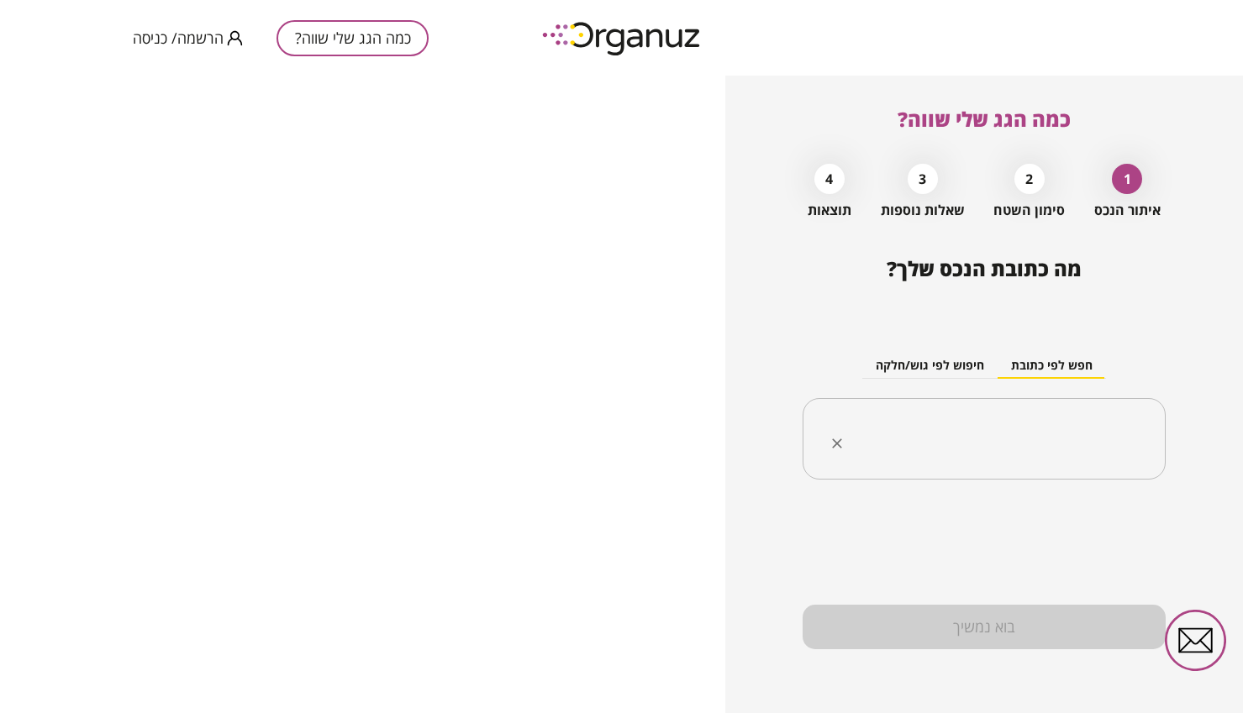
click at [1063, 433] on input "text" at bounding box center [989, 439] width 309 height 42
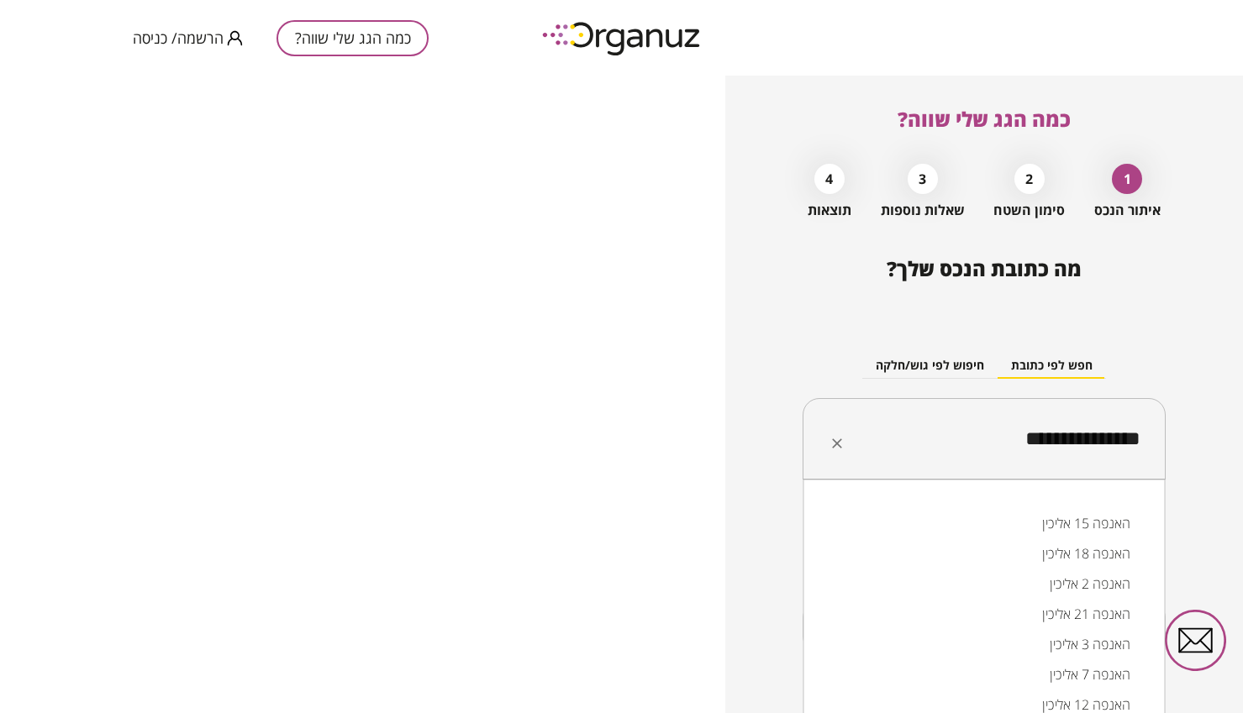
click at [1119, 525] on li "האנפה 15 אליכין" at bounding box center [984, 523] width 318 height 30
type input "**********"
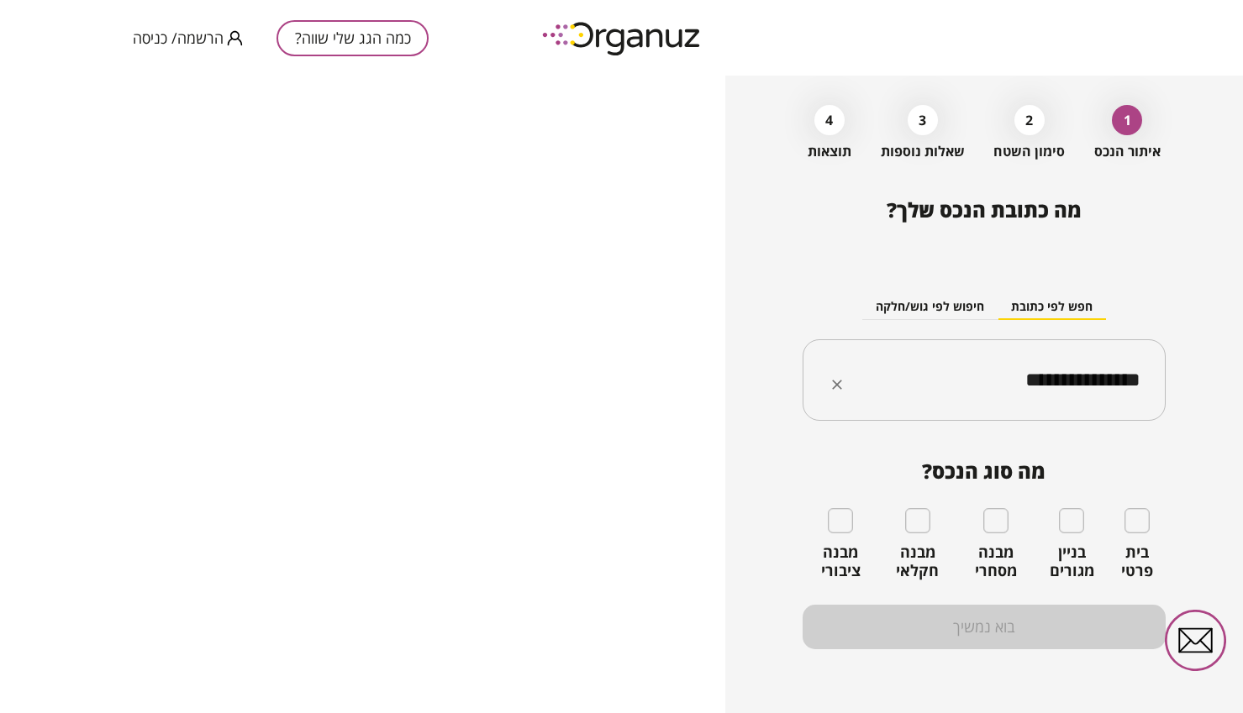
scroll to position [58, 0]
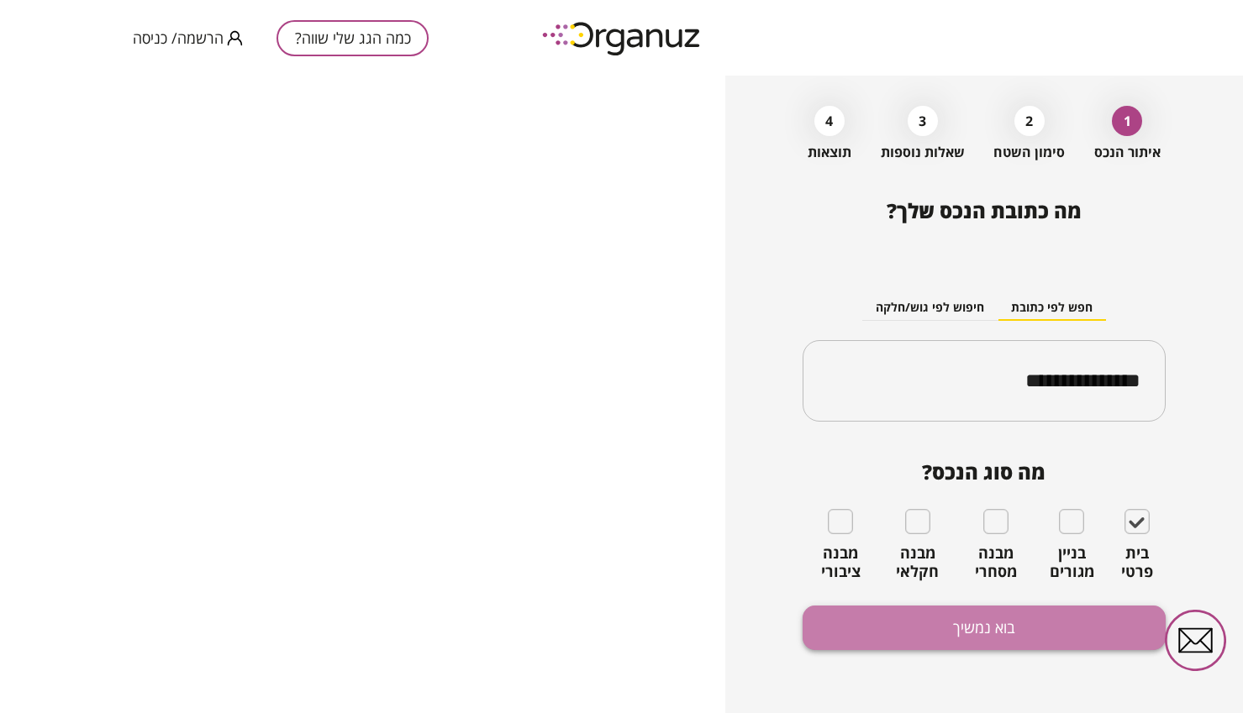
drag, startPoint x: 750, startPoint y: 478, endPoint x: 987, endPoint y: 630, distance: 281.6
click at [987, 630] on button "בוא נמשיך" at bounding box center [983, 628] width 362 height 45
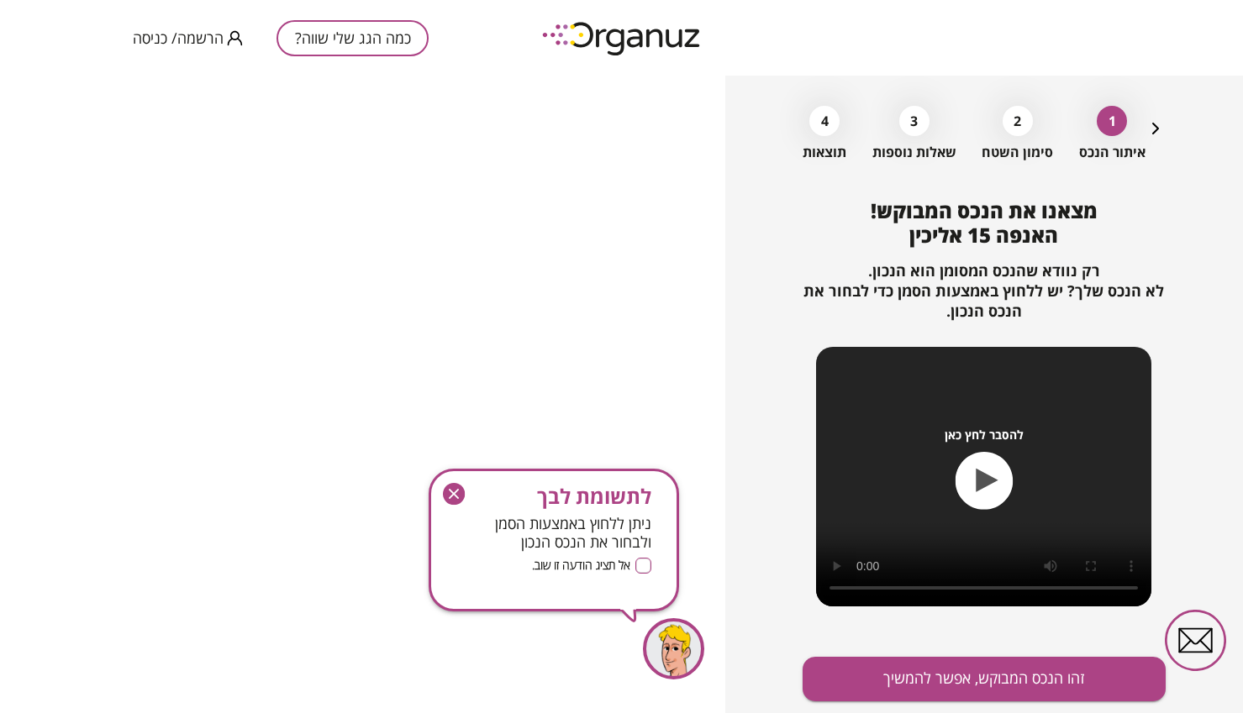
click at [460, 492] on icon "button" at bounding box center [454, 494] width 22 height 22
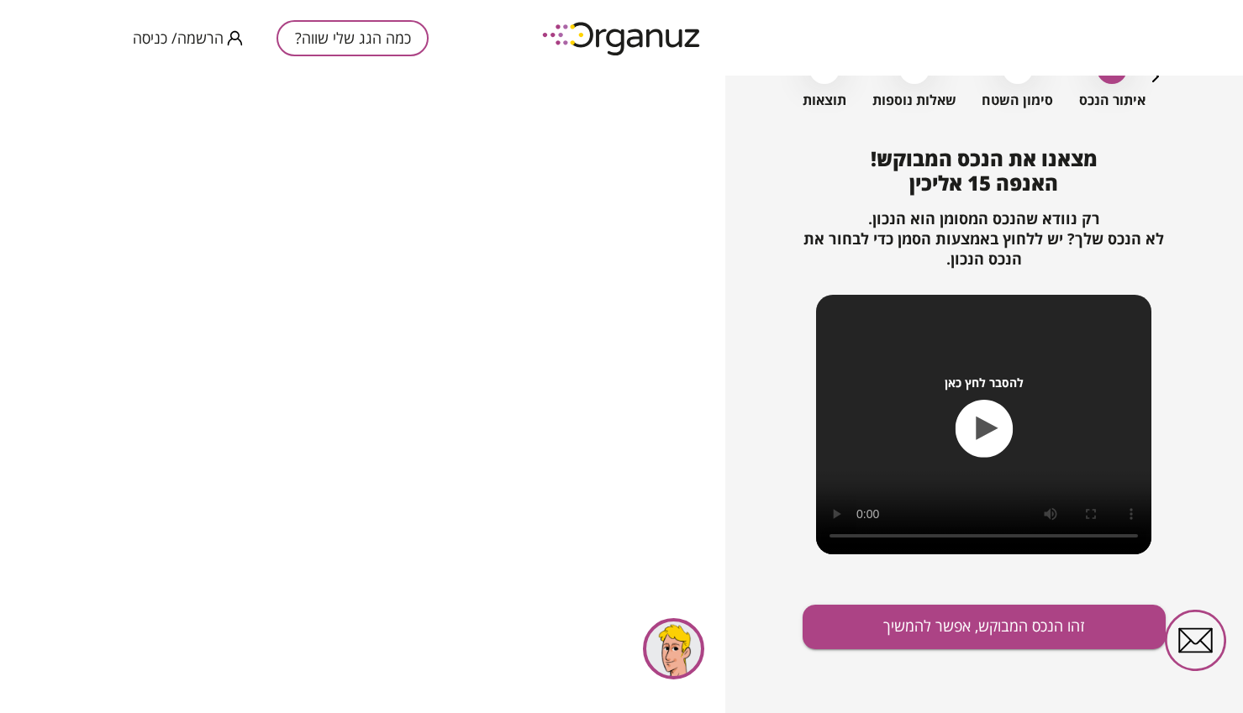
scroll to position [109, 0]
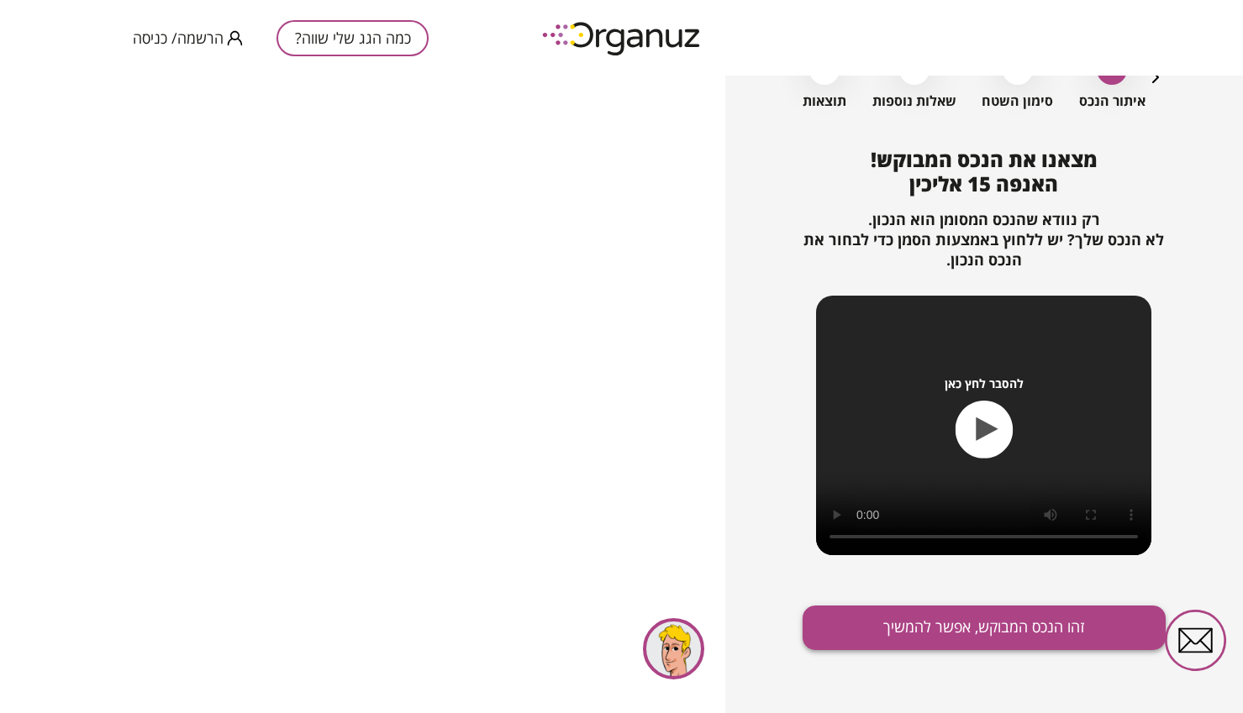
click at [1035, 620] on button "זהו הנכס המבוקש, אפשר להמשיך" at bounding box center [983, 628] width 362 height 45
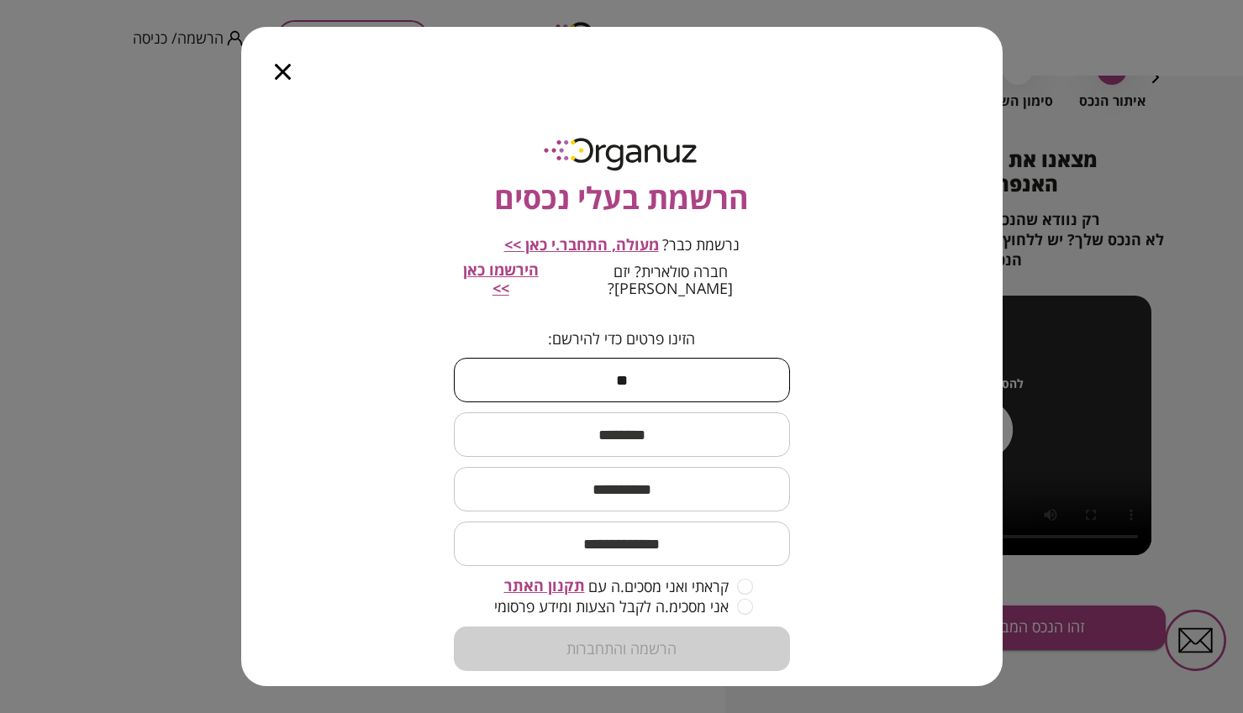
type input "**"
type input "*****"
type input "**********"
click at [651, 551] on input "email" at bounding box center [622, 544] width 336 height 50
type input "**********"
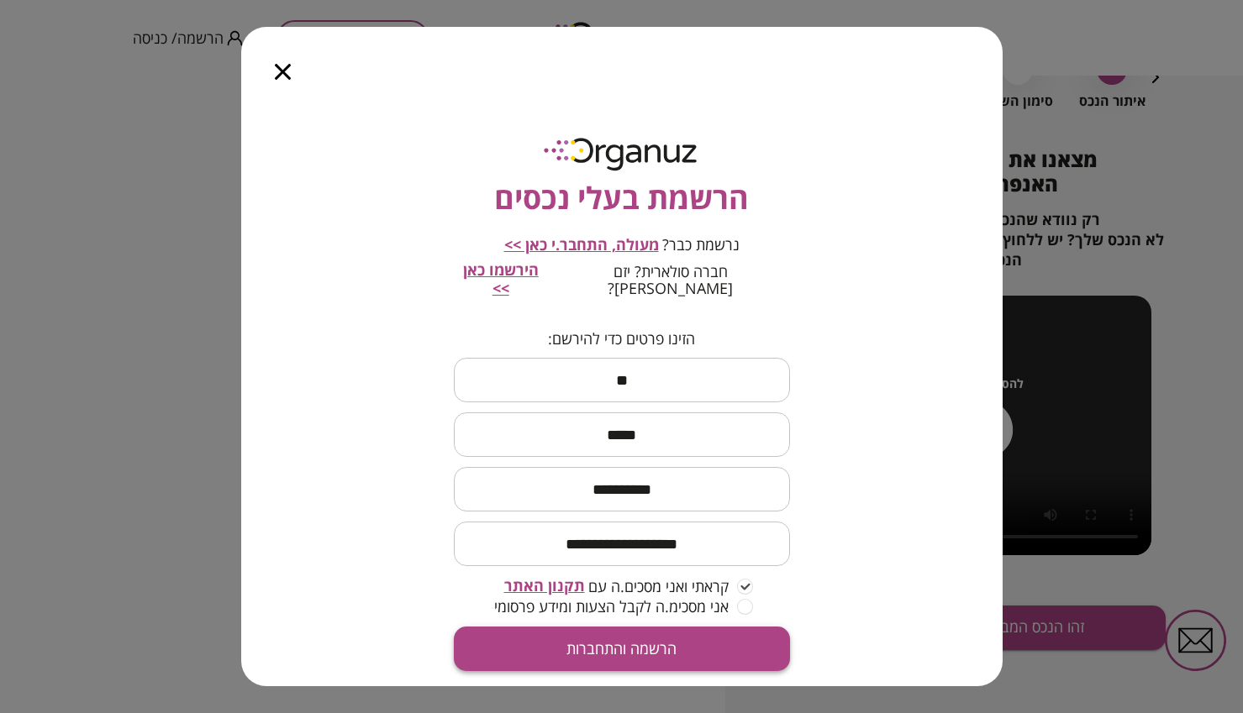
click at [696, 627] on button "הרשמה והתחברות" at bounding box center [622, 649] width 336 height 45
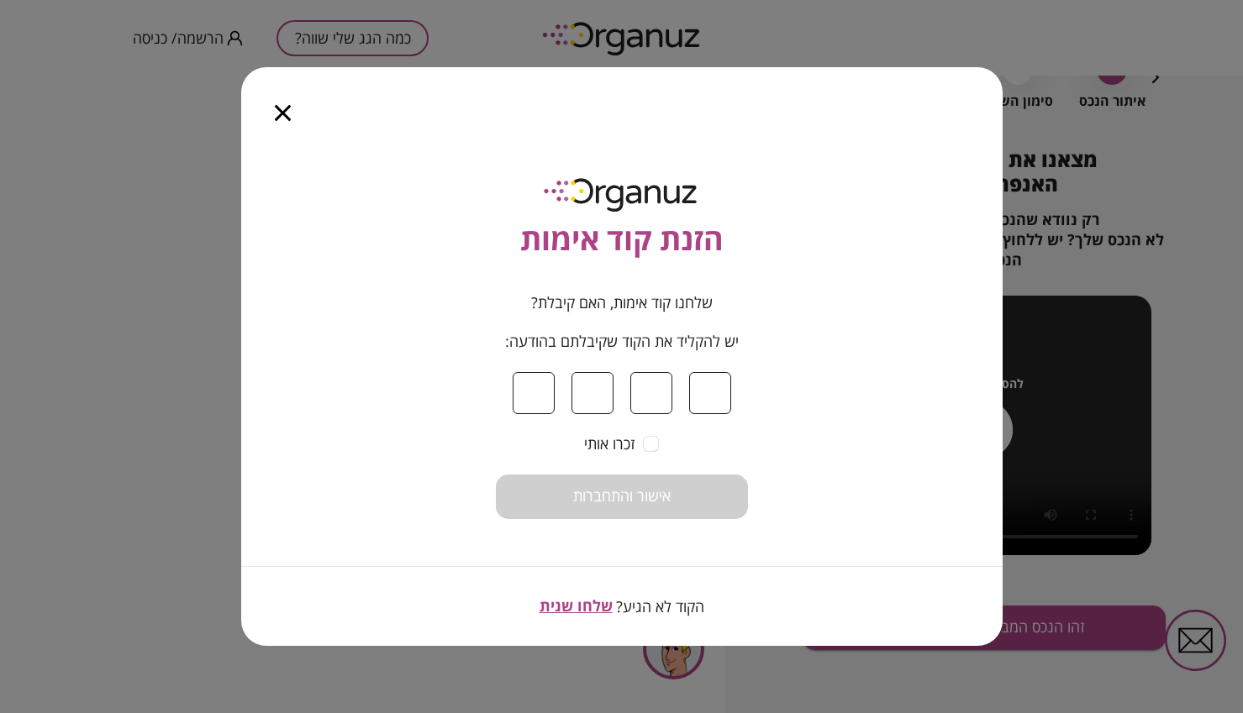
type input "*"
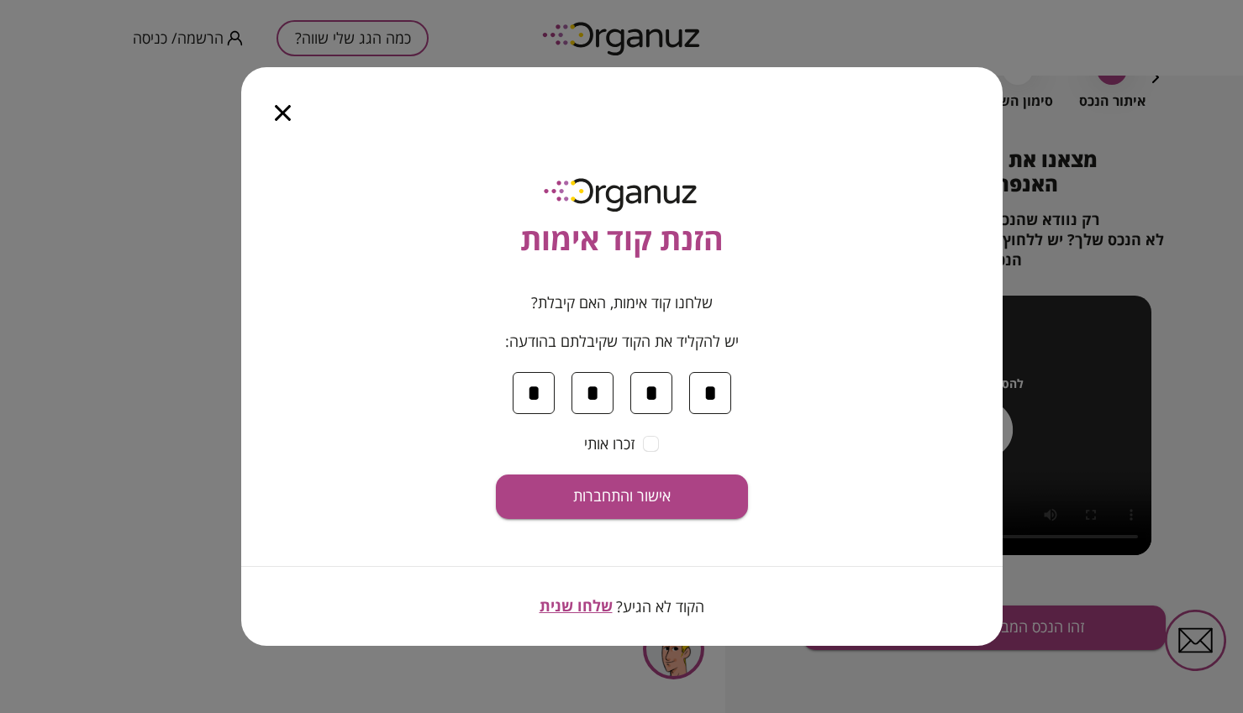
type input "*"
click at [649, 487] on span "אישור והתחברות" at bounding box center [621, 496] width 97 height 18
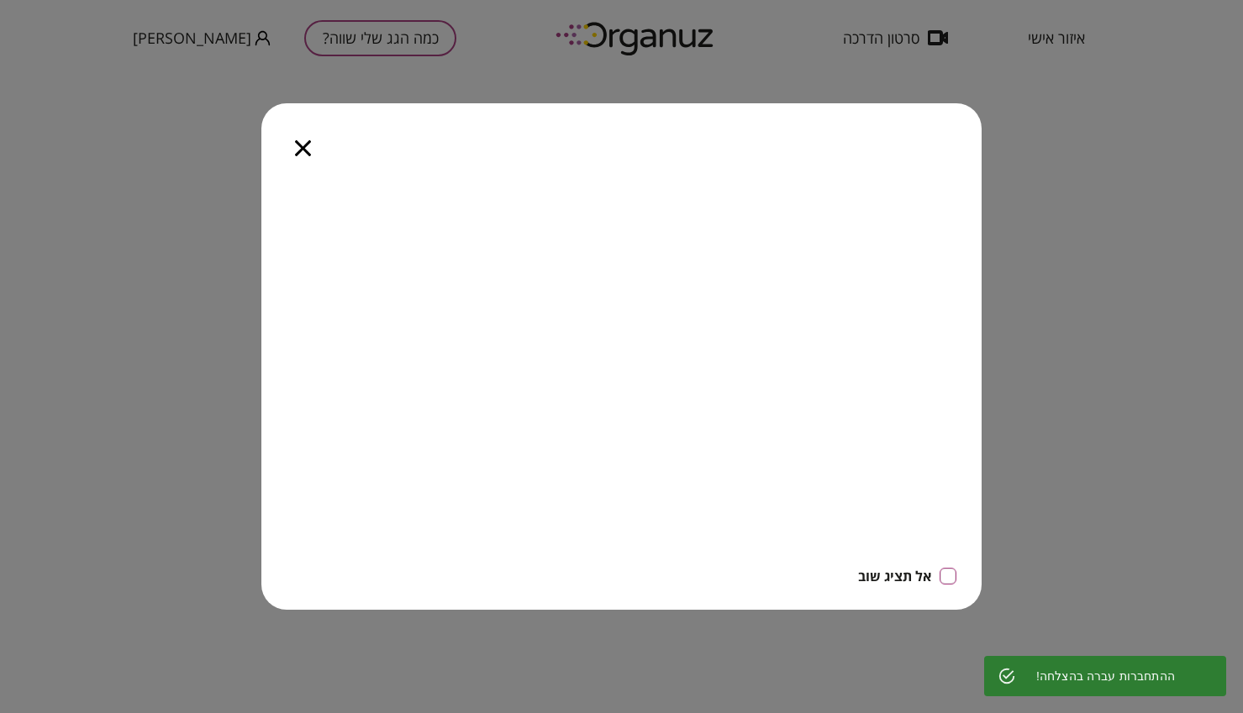
click at [292, 137] on div at bounding box center [302, 138] width 83 height 71
click at [303, 145] on icon "button" at bounding box center [303, 148] width 16 height 16
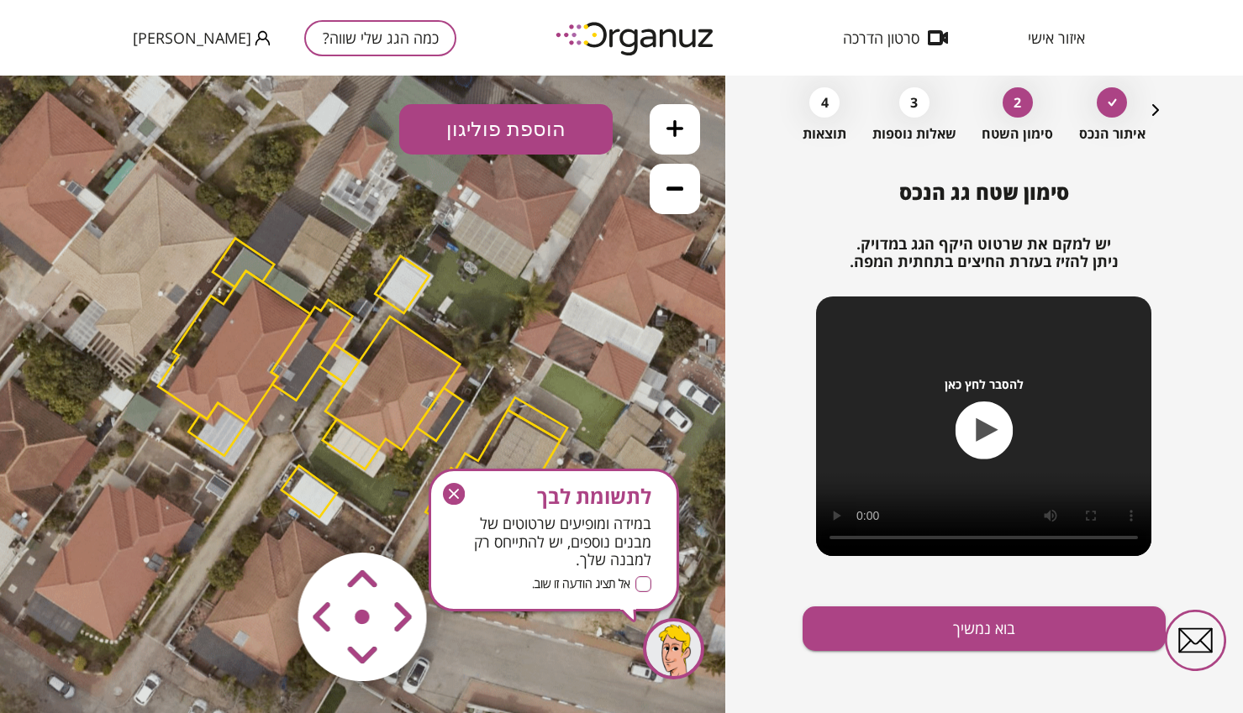
click at [455, 496] on icon "button" at bounding box center [454, 494] width 10 height 10
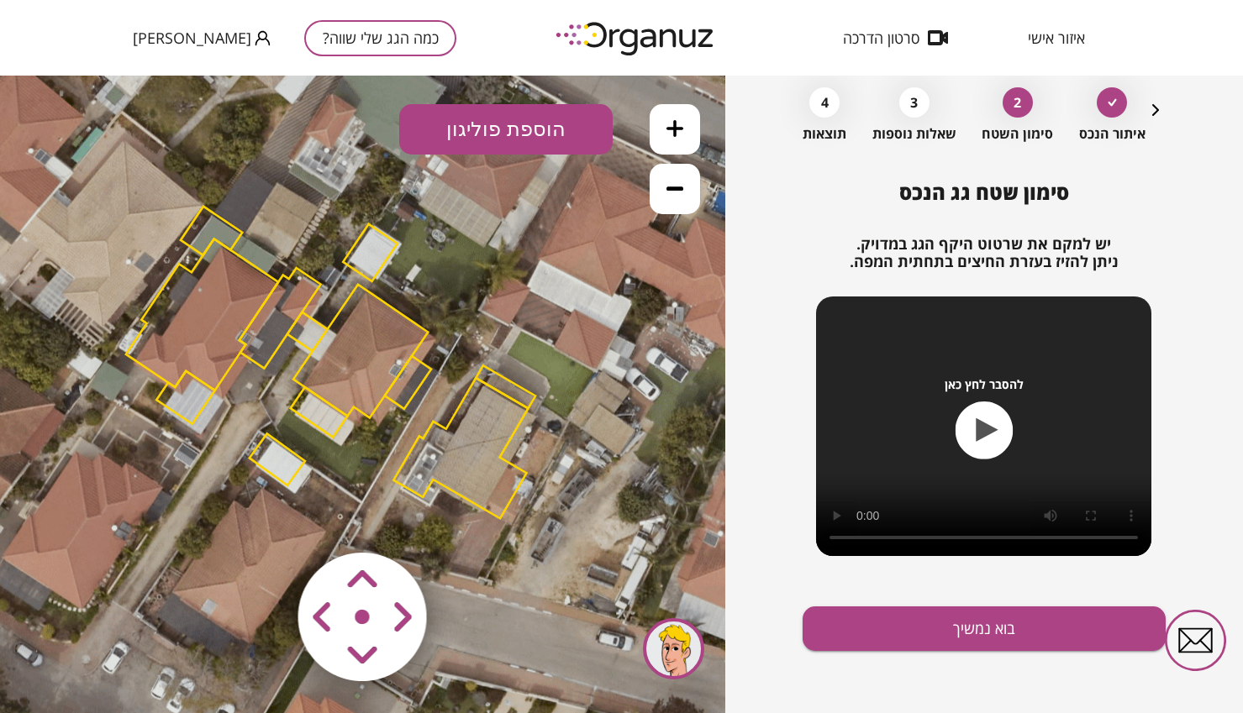
drag, startPoint x: 400, startPoint y: 326, endPoint x: 367, endPoint y: 293, distance: 46.3
click at [367, 293] on polygon at bounding box center [360, 352] width 134 height 134
click at [371, 366] on polygon at bounding box center [359, 351] width 134 height 134
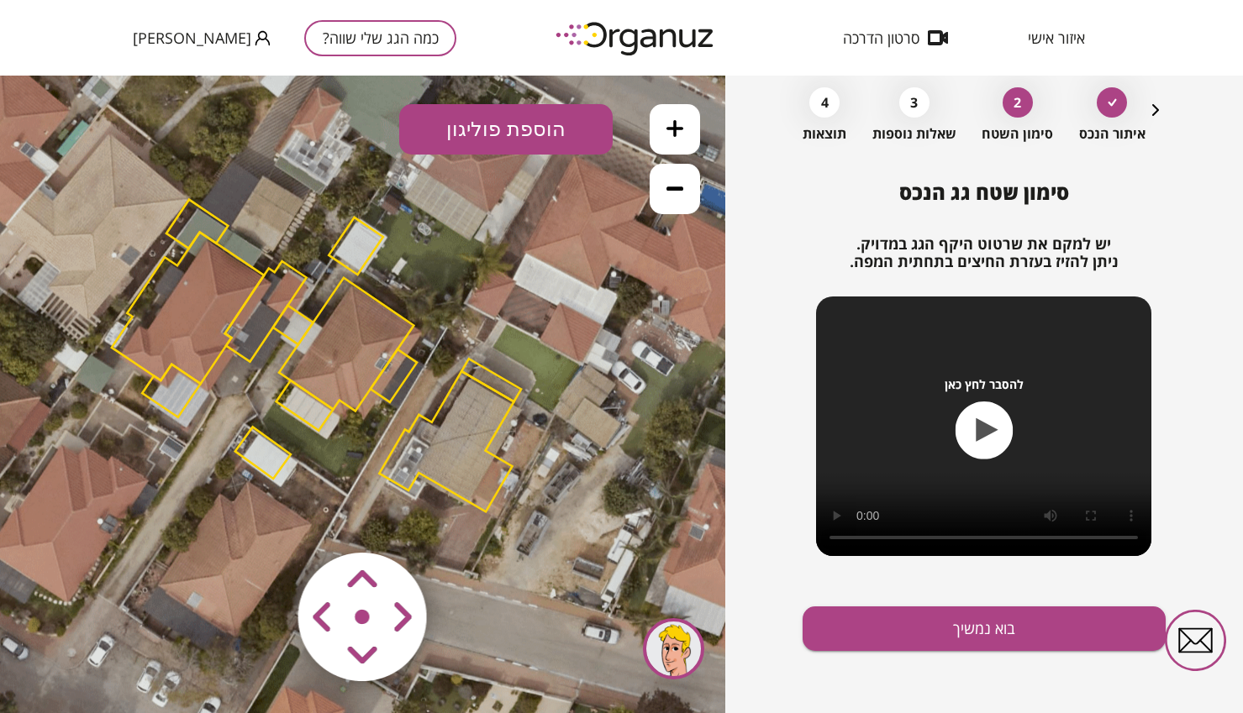
drag, startPoint x: 371, startPoint y: 366, endPoint x: 360, endPoint y: 361, distance: 12.8
click at [360, 360] on polygon at bounding box center [346, 345] width 134 height 134
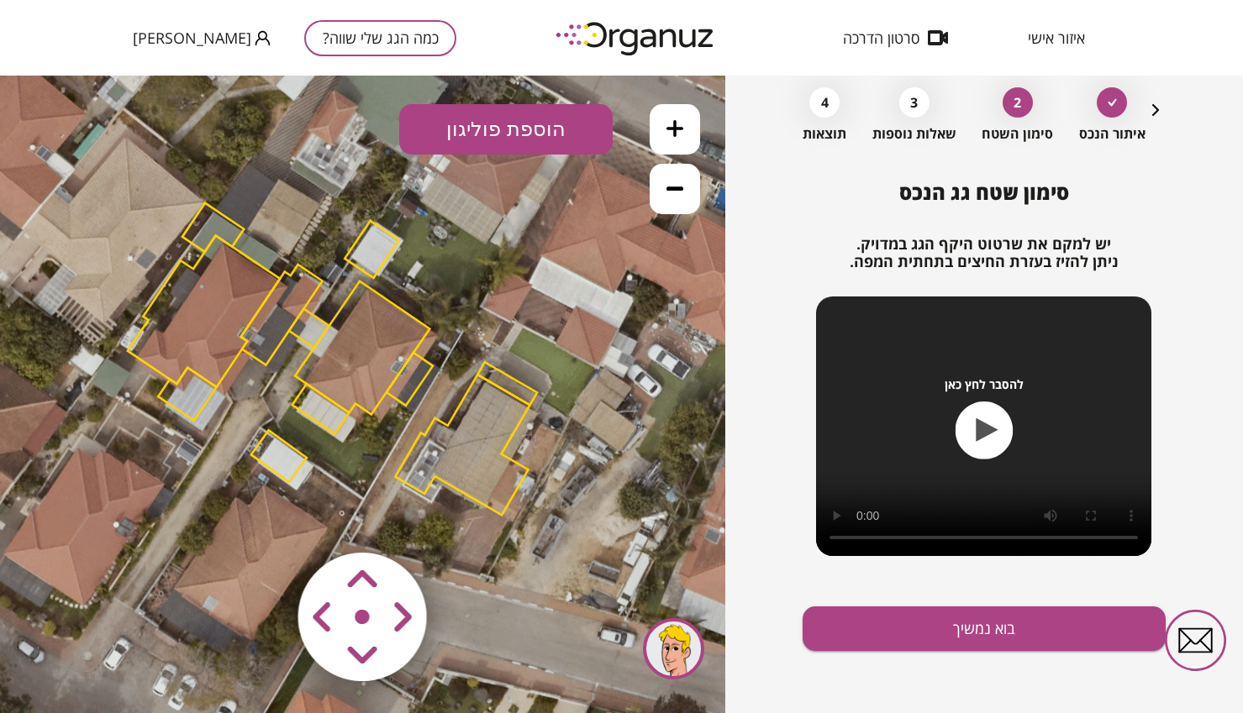
drag, startPoint x: 367, startPoint y: 393, endPoint x: 381, endPoint y: 397, distance: 14.7
click at [381, 397] on polygon at bounding box center [362, 348] width 134 height 134
click at [262, 518] on area at bounding box center [262, 518] width 0 height 0
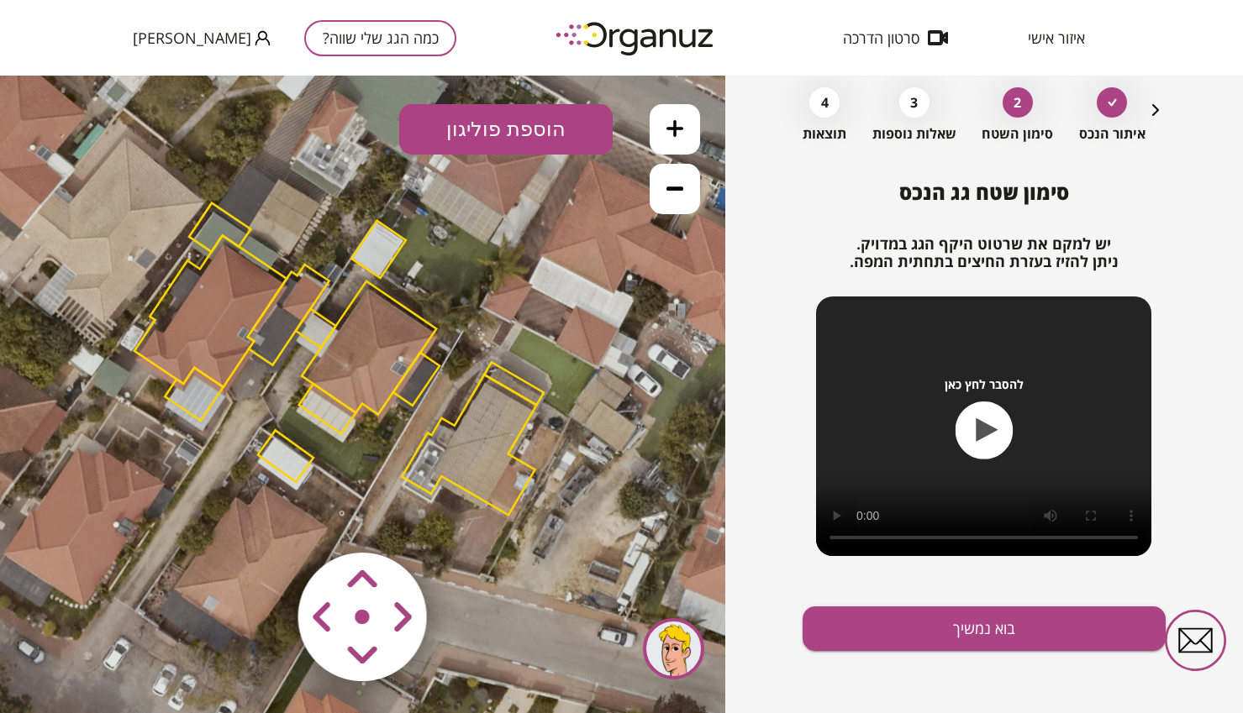
click at [262, 518] on area at bounding box center [262, 518] width 0 height 0
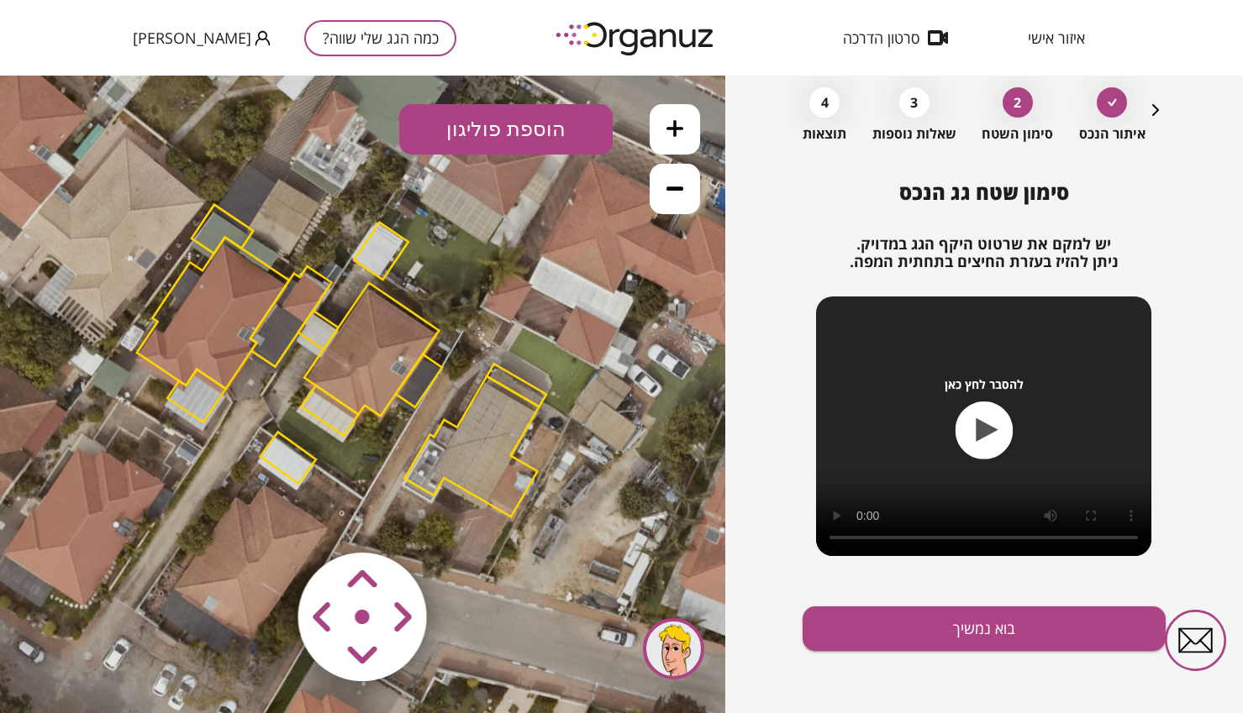
click at [262, 518] on area at bounding box center [262, 518] width 0 height 0
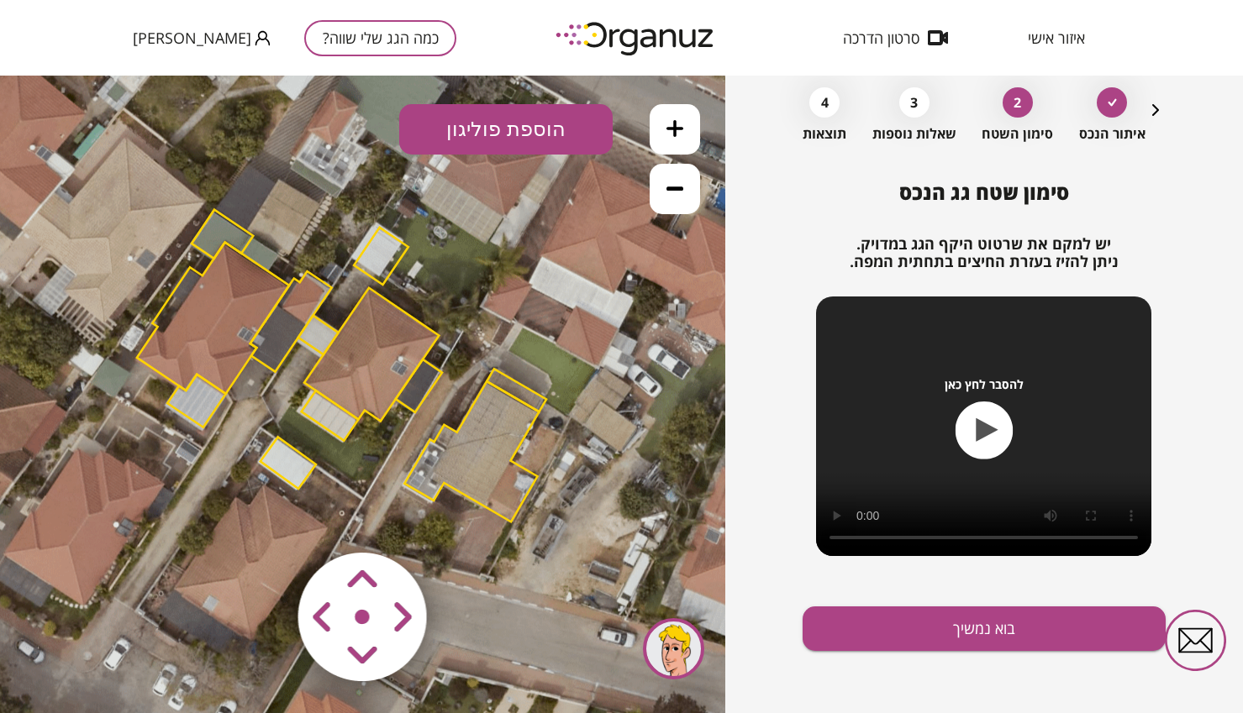
click at [262, 518] on area at bounding box center [262, 518] width 0 height 0
click at [678, 111] on button at bounding box center [675, 129] width 50 height 50
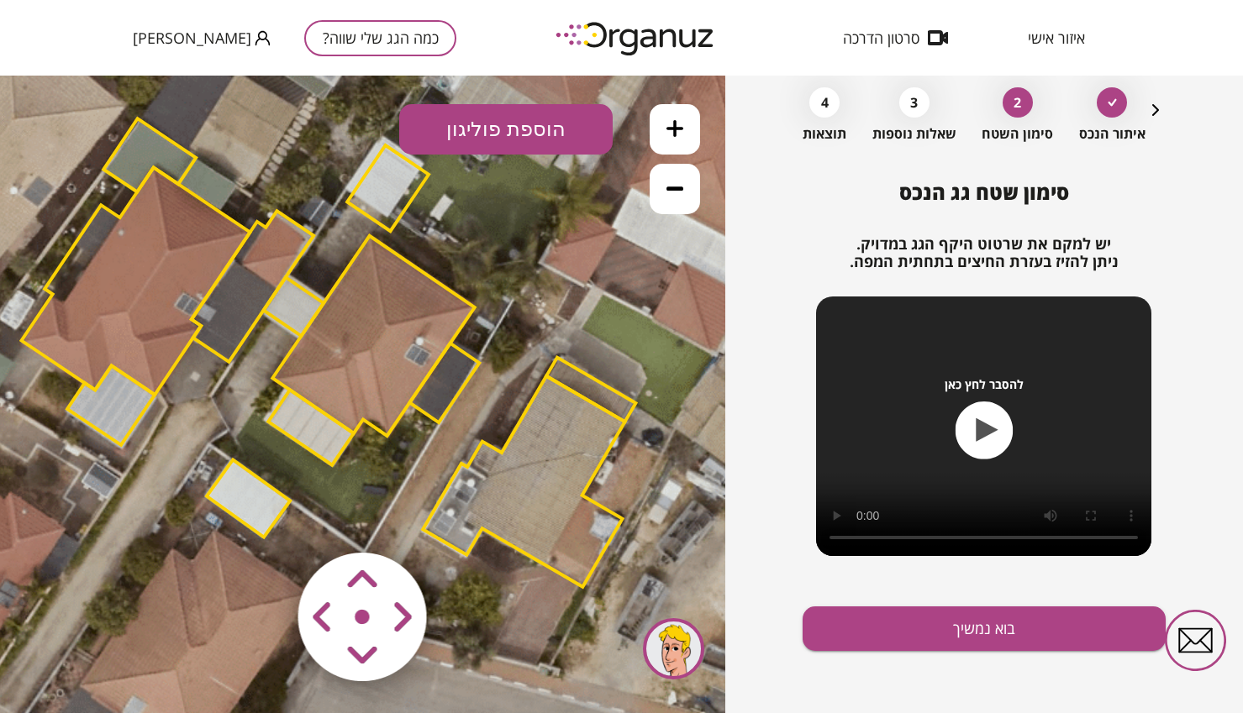
click at [404, 391] on polygon at bounding box center [373, 336] width 202 height 200
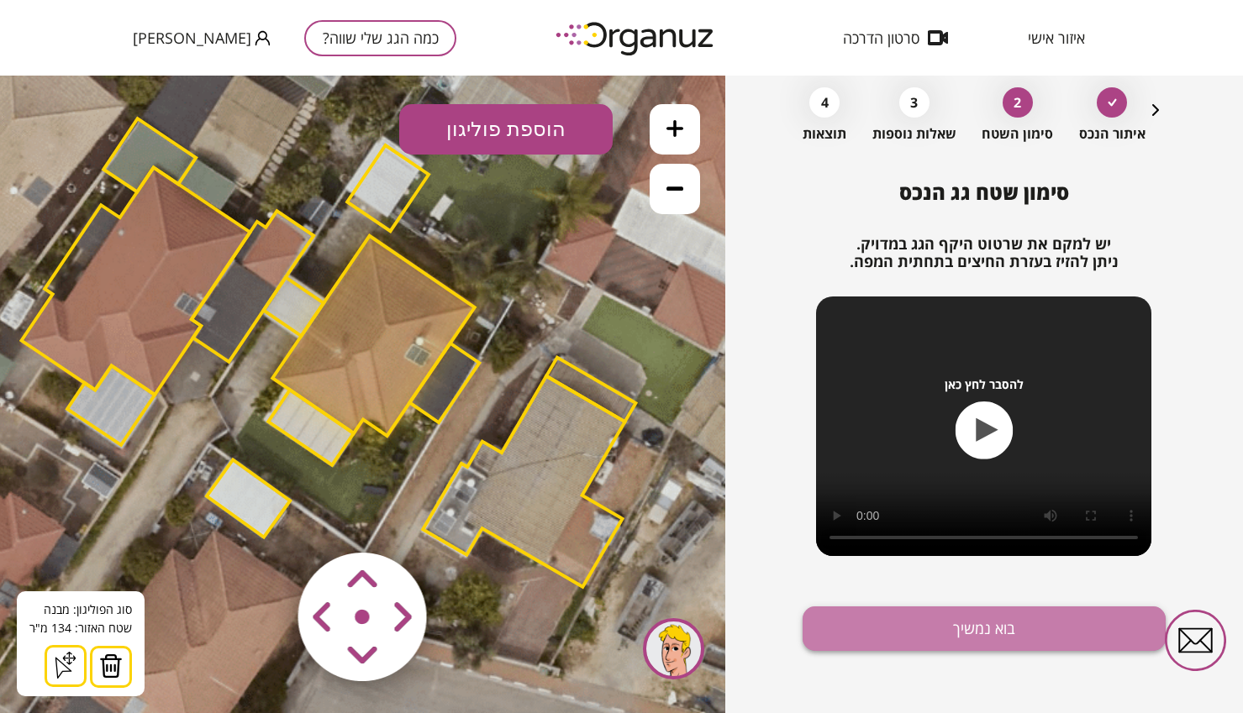
click at [892, 620] on button "בוא נמשיך" at bounding box center [983, 629] width 362 height 45
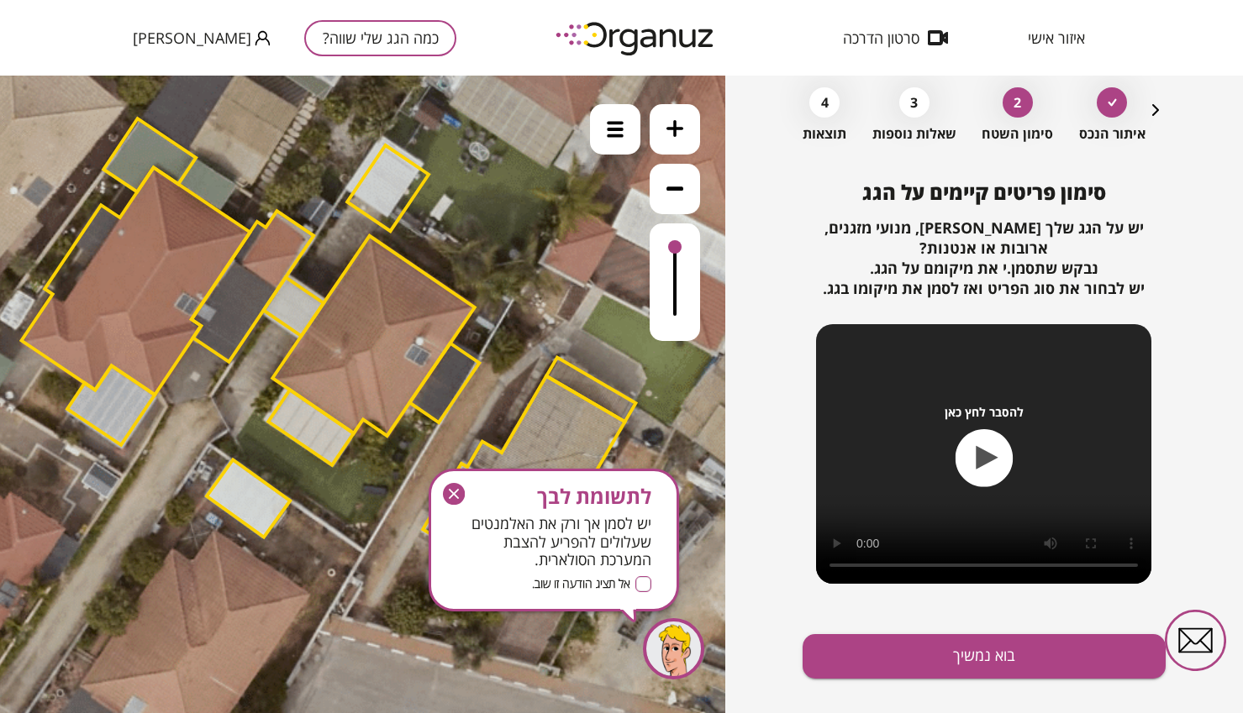
click at [453, 497] on icon "button" at bounding box center [454, 494] width 22 height 22
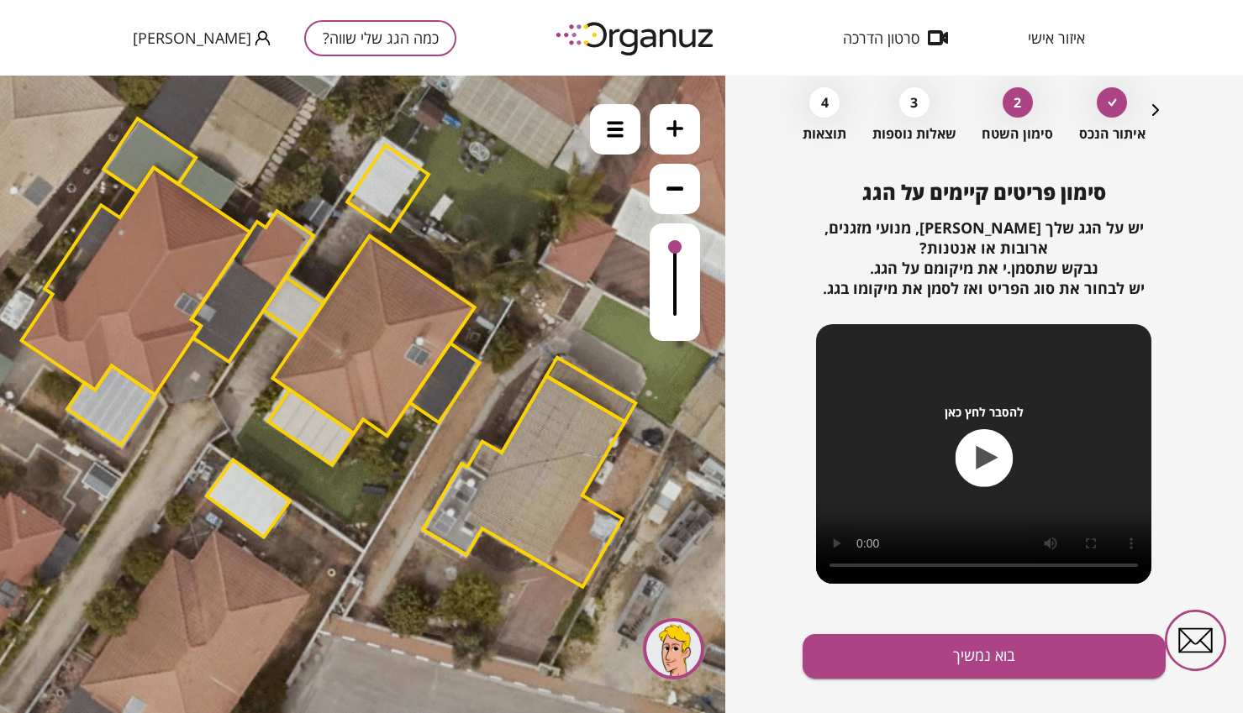
click at [416, 355] on polygon at bounding box center [373, 336] width 202 height 200
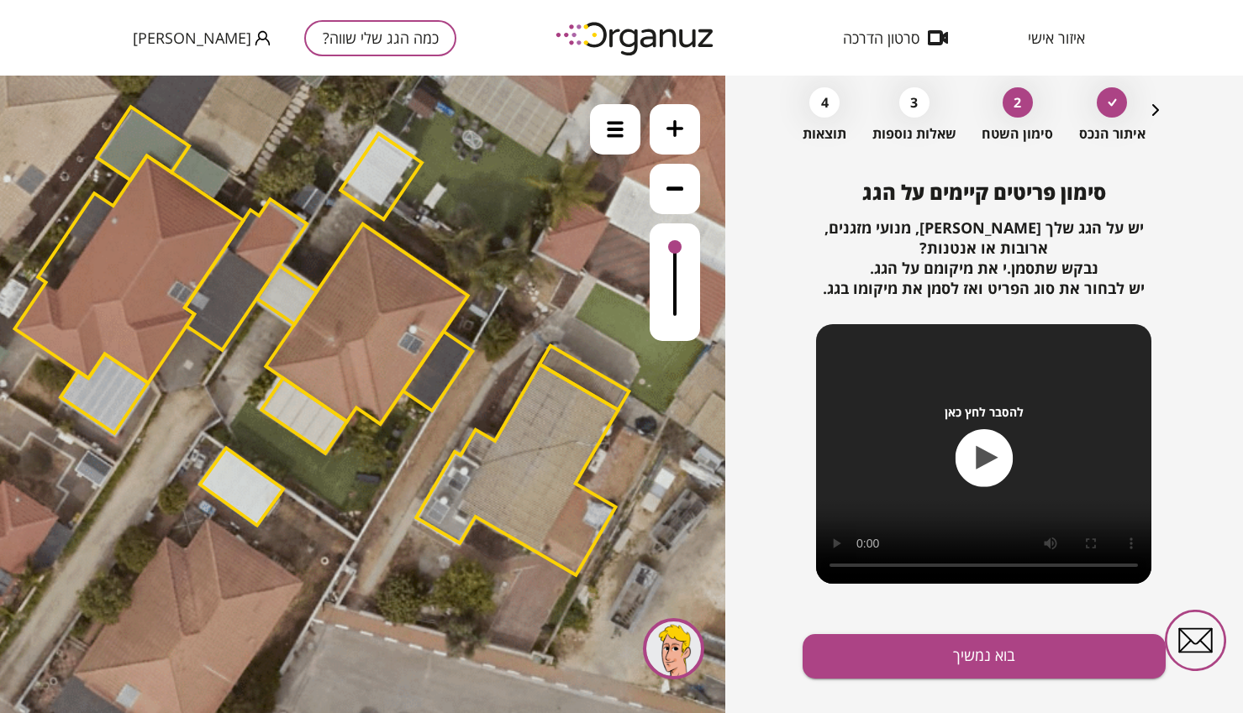
drag, startPoint x: 413, startPoint y: 345, endPoint x: 405, endPoint y: 332, distance: 14.7
click at [405, 332] on polygon at bounding box center [367, 324] width 202 height 200
click at [405, 341] on polygon at bounding box center [366, 324] width 202 height 200
click at [408, 343] on polygon at bounding box center [366, 324] width 202 height 200
click at [668, 135] on icon at bounding box center [674, 128] width 17 height 17
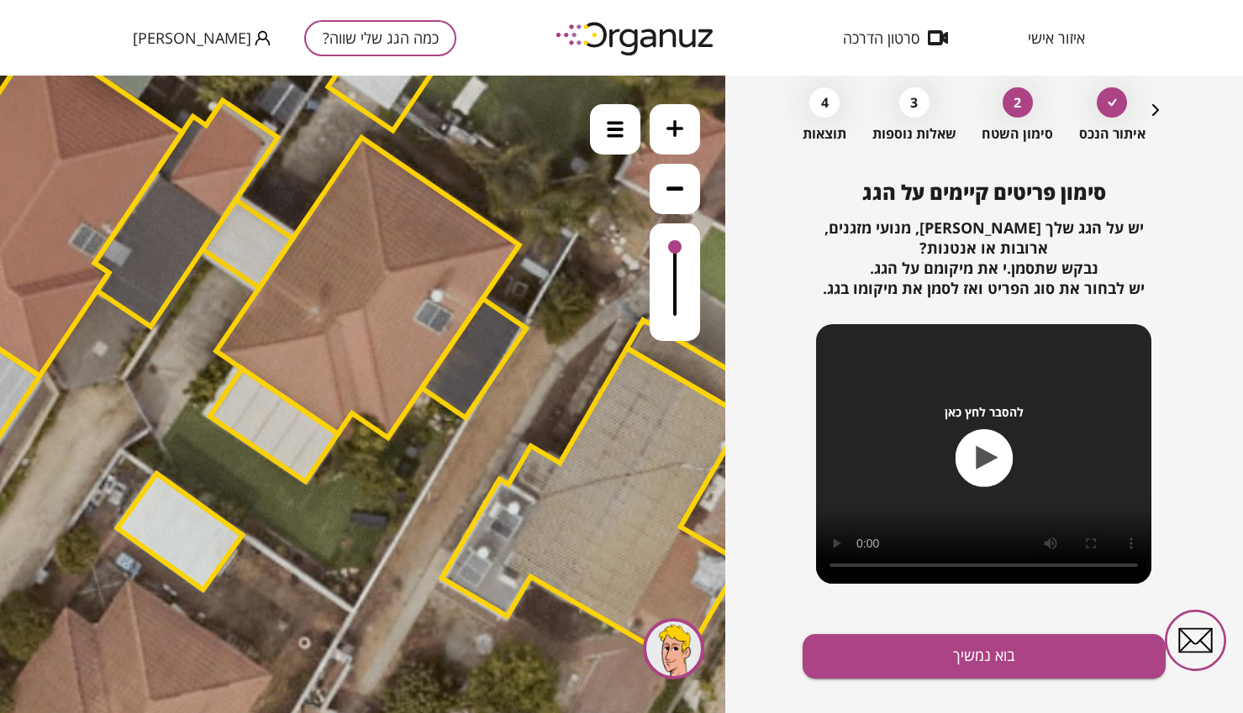
click at [667, 191] on icon at bounding box center [674, 188] width 17 height 17
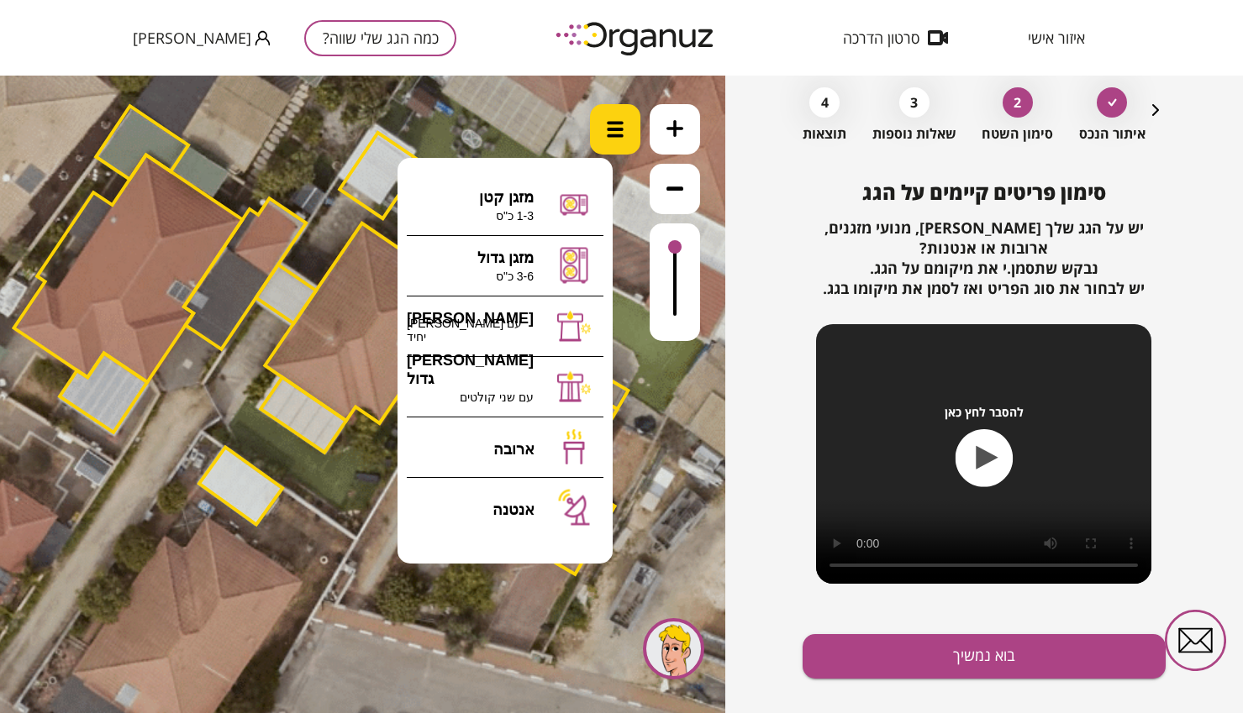
click at [627, 138] on div at bounding box center [615, 129] width 50 height 50
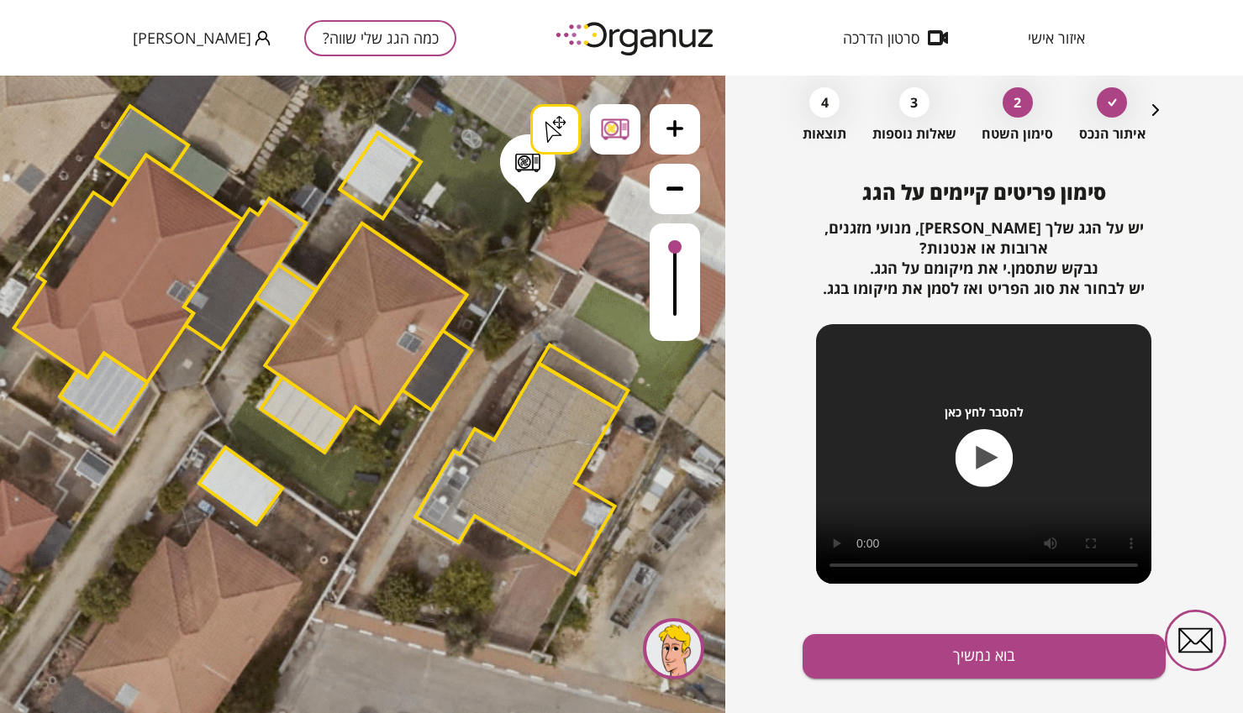
click at [528, 196] on div ".st0 { fill: #FFFFFF; } .st0 { fill: #FFFFFF; }" at bounding box center [362, 395] width 725 height 638
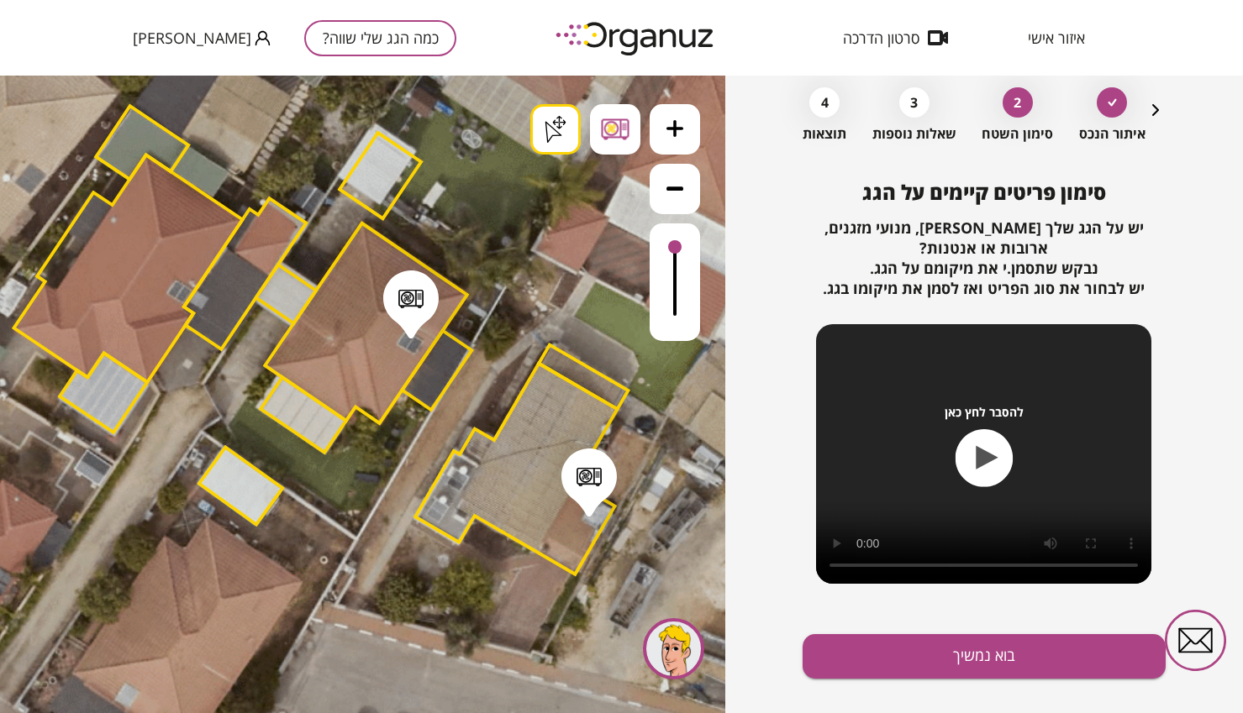
click at [917, 644] on button "בוא נמשיך" at bounding box center [983, 656] width 362 height 45
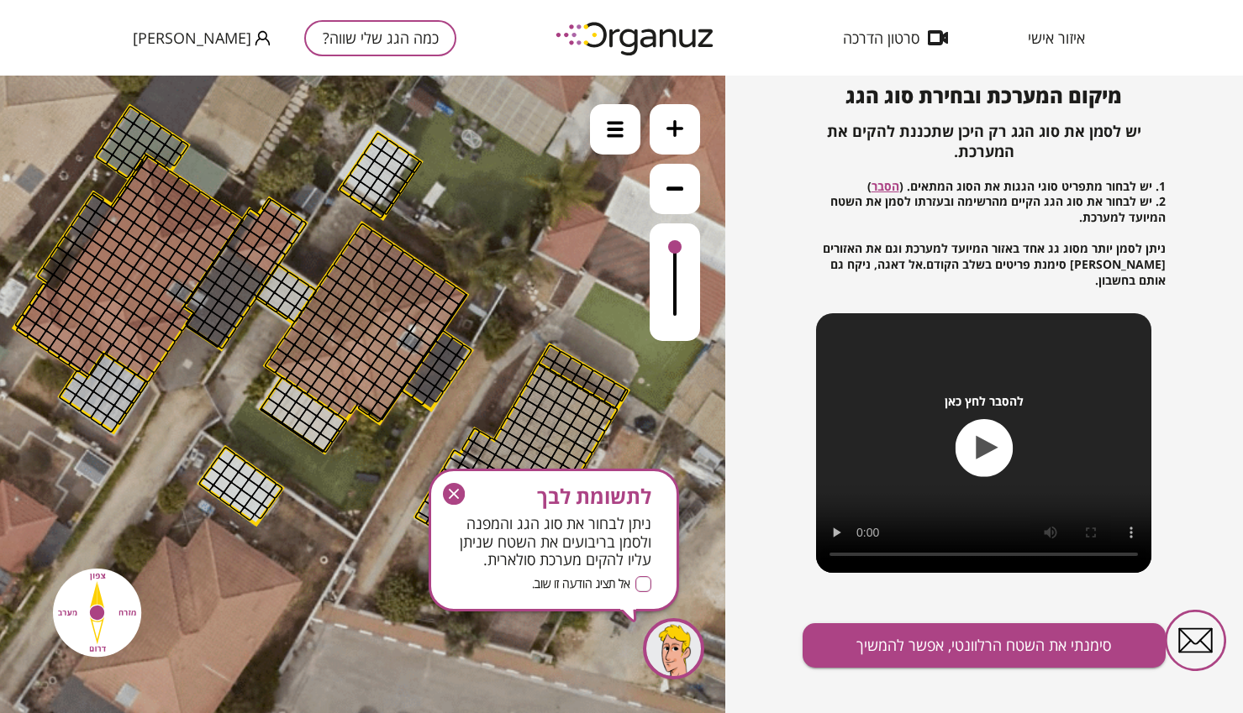
scroll to position [172, 0]
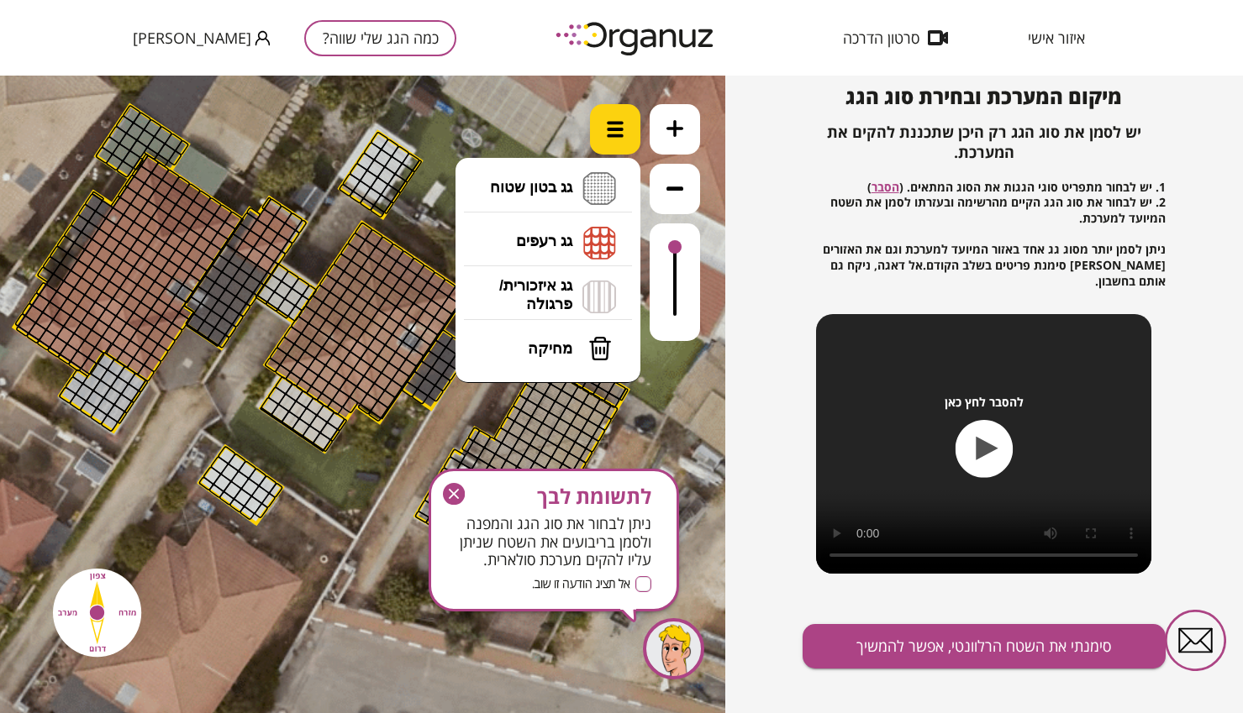
click at [613, 145] on div at bounding box center [615, 129] width 50 height 50
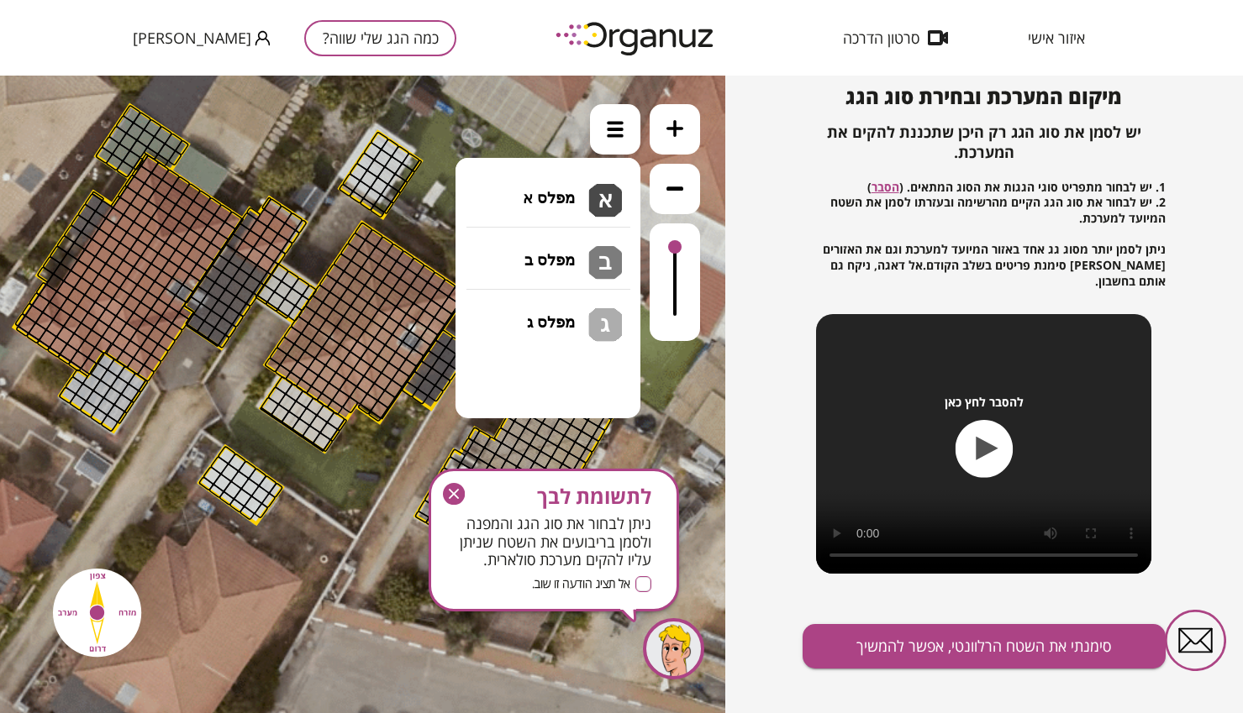
click at [549, 192] on li "גג בטון שטוח מפלס א א מפלס ב ב מפלס ג ג" at bounding box center [548, 189] width 176 height 54
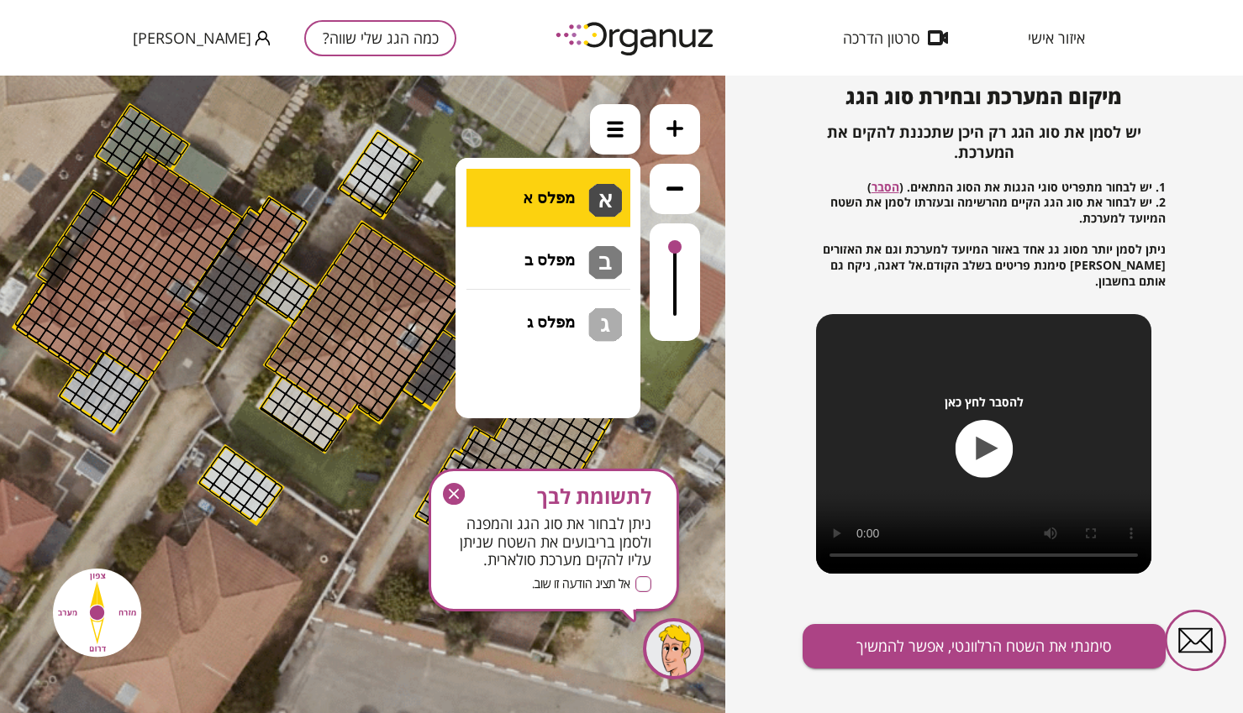
click at [550, 192] on div ".st0 { fill: #FFFFFF; } .st0 { fill: #FFFFFF; }" at bounding box center [362, 395] width 725 height 638
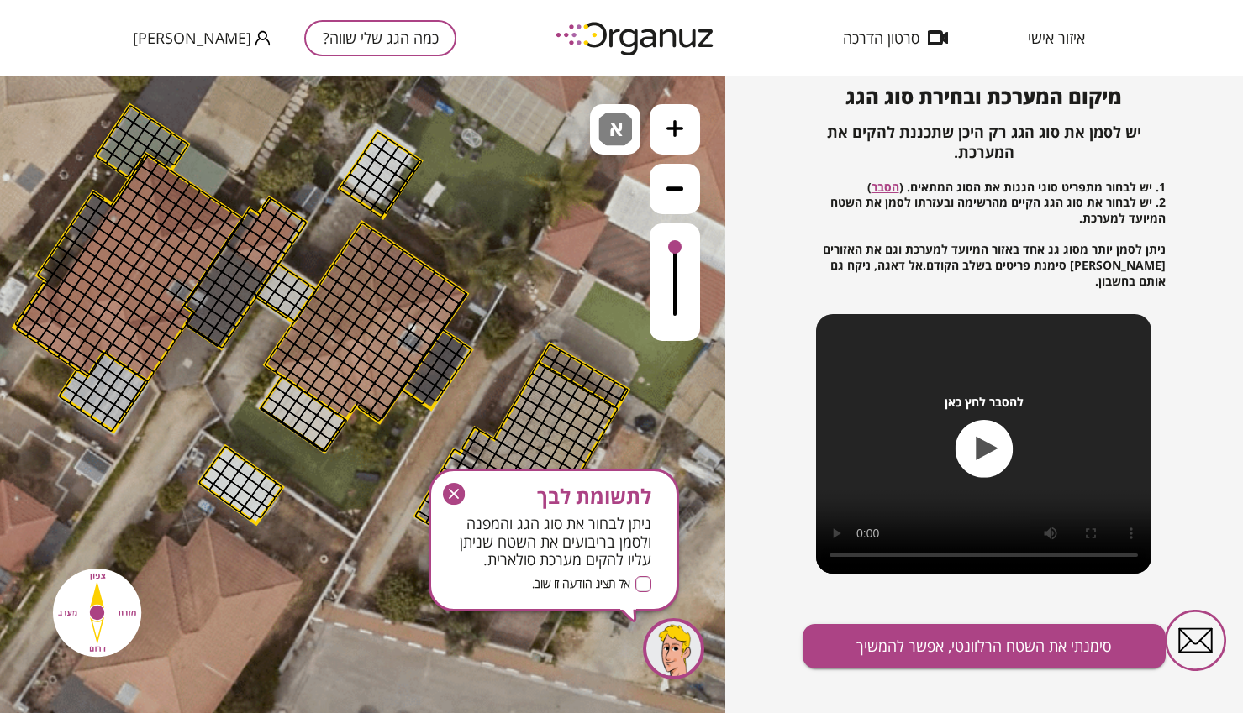
click at [343, 345] on div at bounding box center [348, 343] width 19 height 19
drag, startPoint x: 365, startPoint y: 231, endPoint x: 429, endPoint y: 275, distance: 78.1
click at [615, 133] on span "א" at bounding box center [618, 123] width 18 height 20
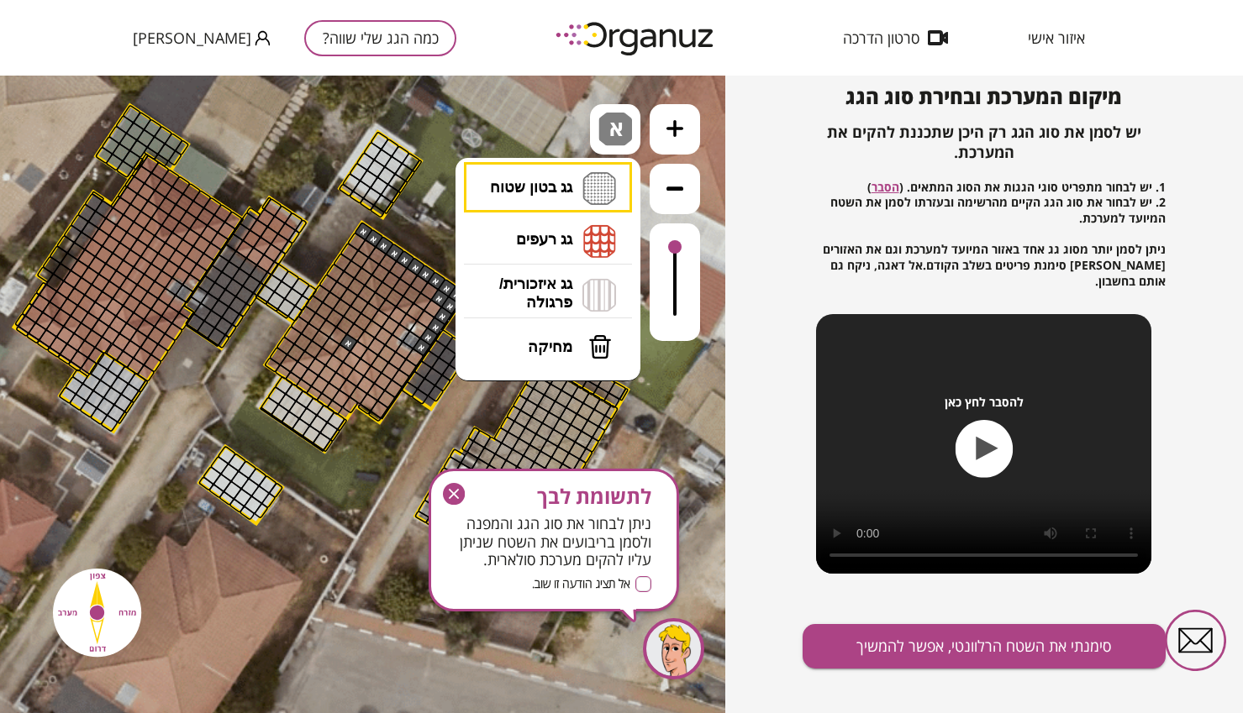
click at [561, 234] on li "גג רעפים רעפים צפון רעפים דרום רעפים מערב רעפים מזרח" at bounding box center [548, 241] width 176 height 54
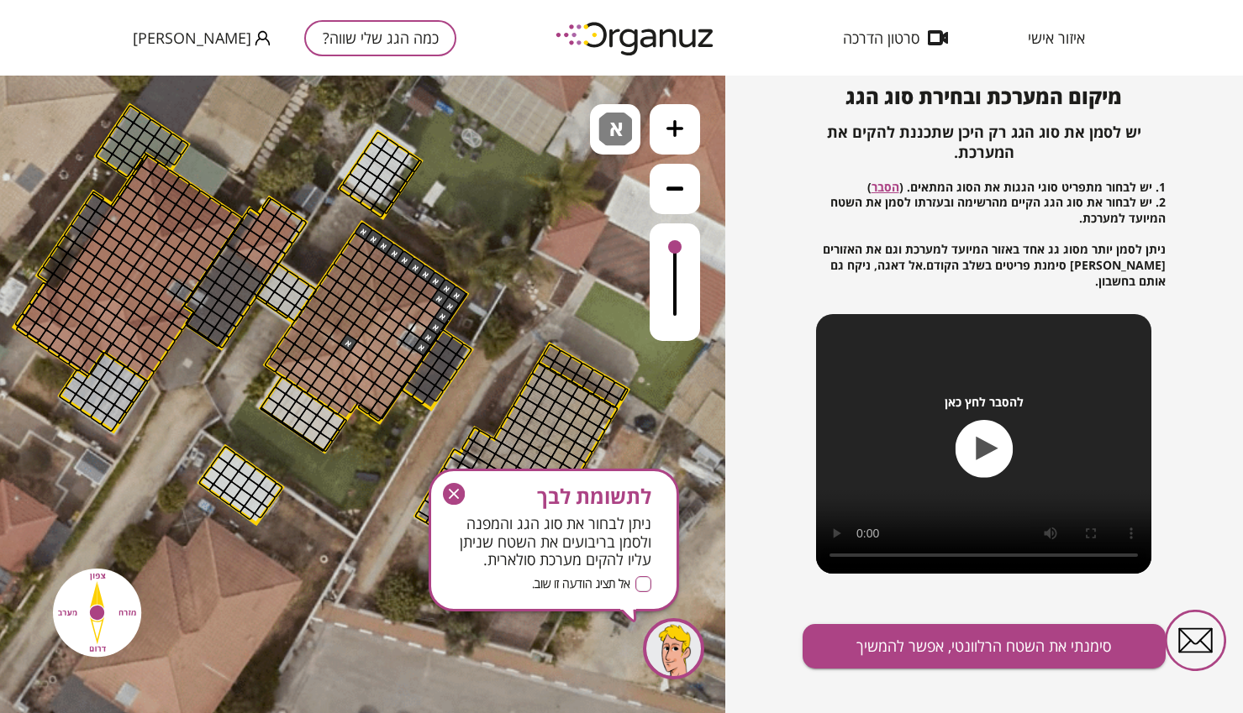
click at [363, 234] on div at bounding box center [363, 231] width 19 height 19
drag, startPoint x: 363, startPoint y: 234, endPoint x: 411, endPoint y: 260, distance: 54.5
drag, startPoint x: 364, startPoint y: 237, endPoint x: 410, endPoint y: 254, distance: 49.2
click at [410, 254] on div ".st0 { fill: #FFFFFF; } .st0 { fill: #FFFFFF; }" at bounding box center [311, 333] width 1891 height 1891
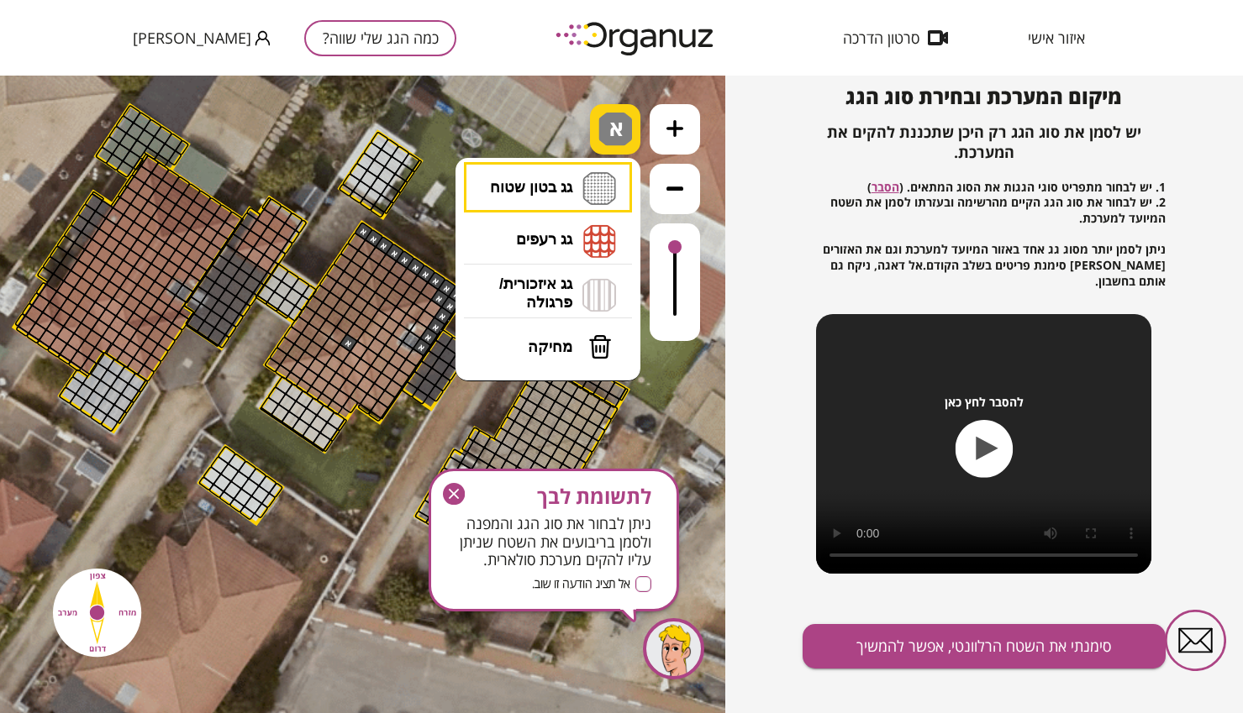
click at [625, 127] on span "א" at bounding box center [618, 123] width 18 height 20
click at [578, 229] on li "גג רעפים רעפים צפון רעפים דרום רעפים מערב רעפים מזרח" at bounding box center [548, 241] width 176 height 54
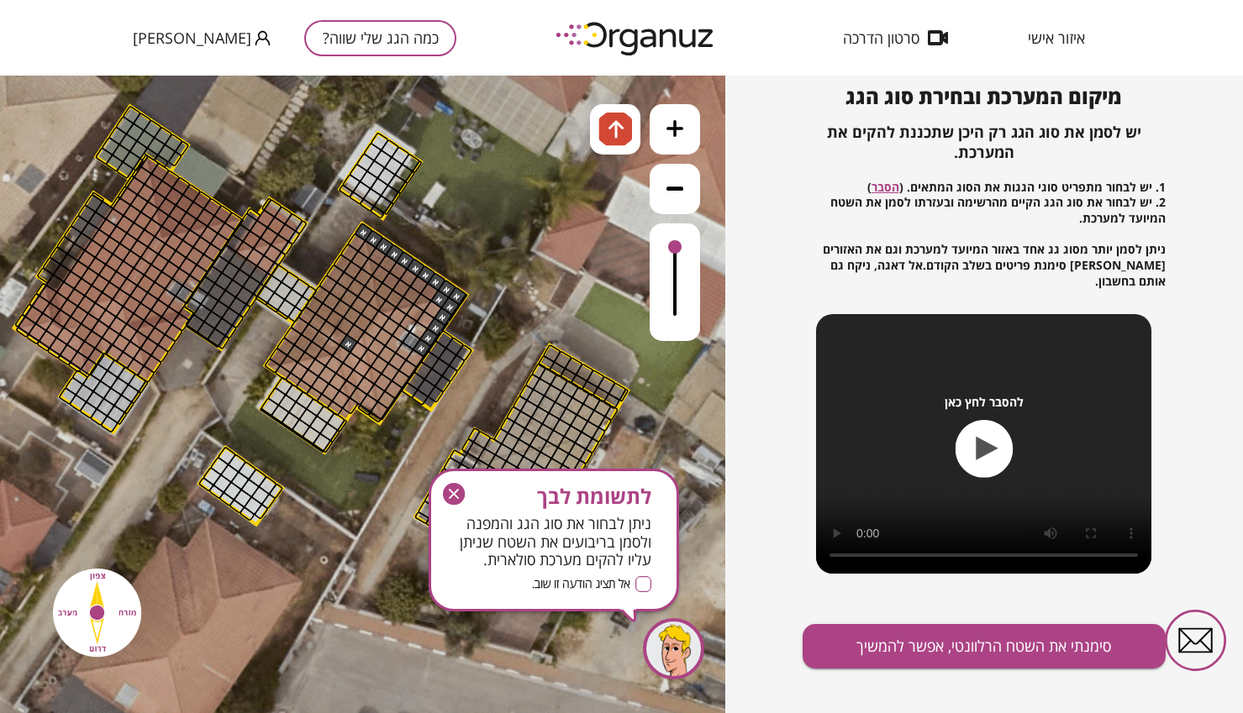
click at [600, 200] on div ".st0 { fill: #FFFFFF; } .st0 { fill: #FFFFFF; }" at bounding box center [362, 395] width 725 height 638
drag, startPoint x: 363, startPoint y: 234, endPoint x: 376, endPoint y: 244, distance: 16.1
drag, startPoint x: 451, startPoint y: 304, endPoint x: 362, endPoint y: 236, distance: 112.1
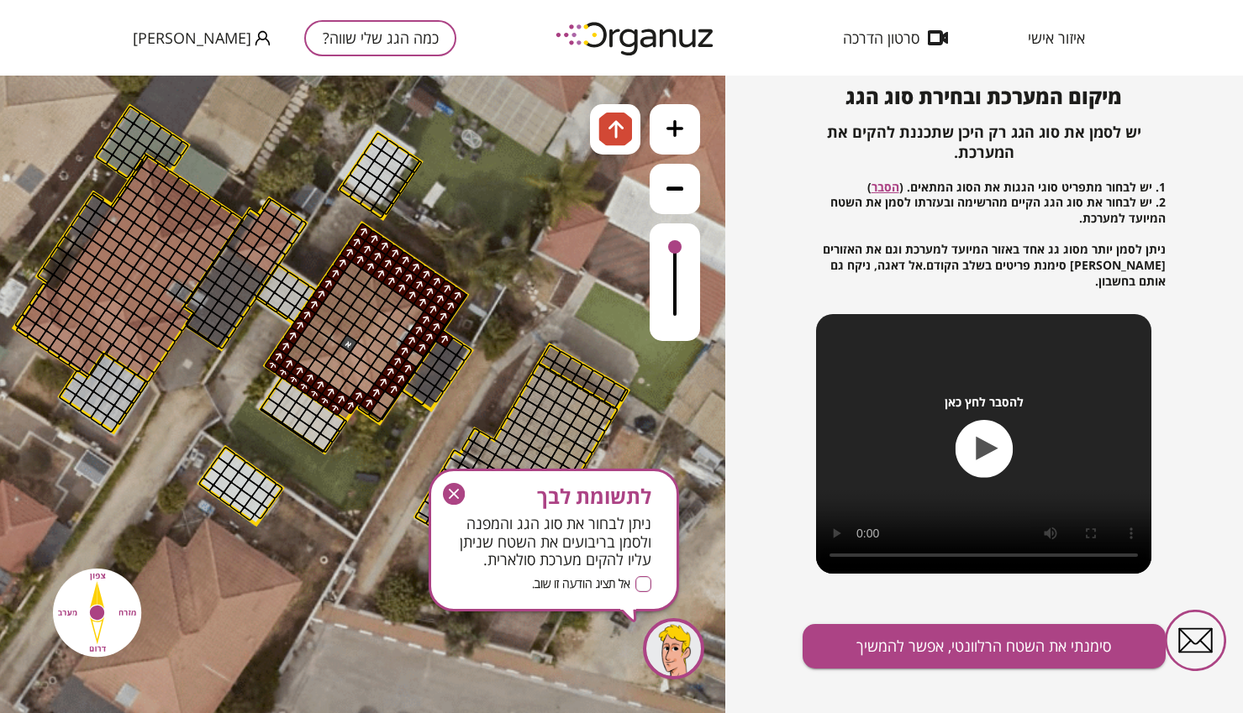
drag, startPoint x: 362, startPoint y: 236, endPoint x: 388, endPoint y: 265, distance: 38.7
drag, startPoint x: 351, startPoint y: 257, endPoint x: 421, endPoint y: 302, distance: 82.7
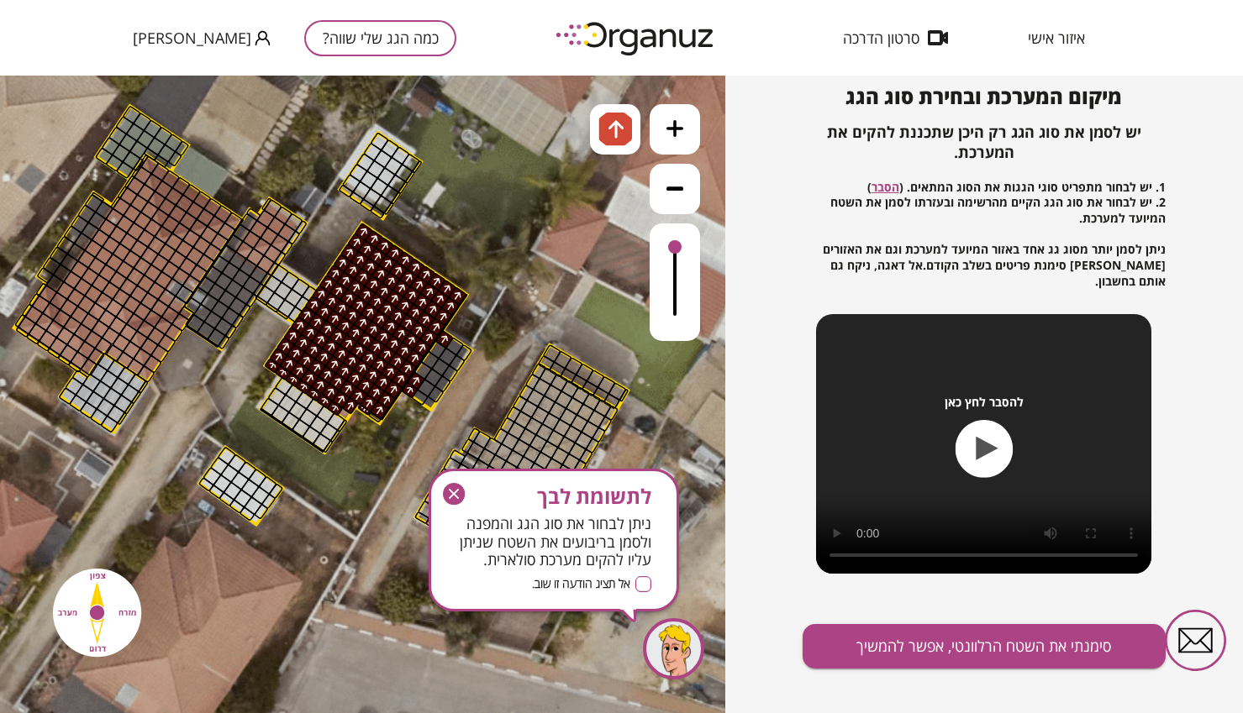
drag, startPoint x: 417, startPoint y: 353, endPoint x: 384, endPoint y: 411, distance: 66.6
click at [1017, 632] on button "סימנתי את השטח הרלוונטי, אפשר להמשיך" at bounding box center [983, 646] width 362 height 45
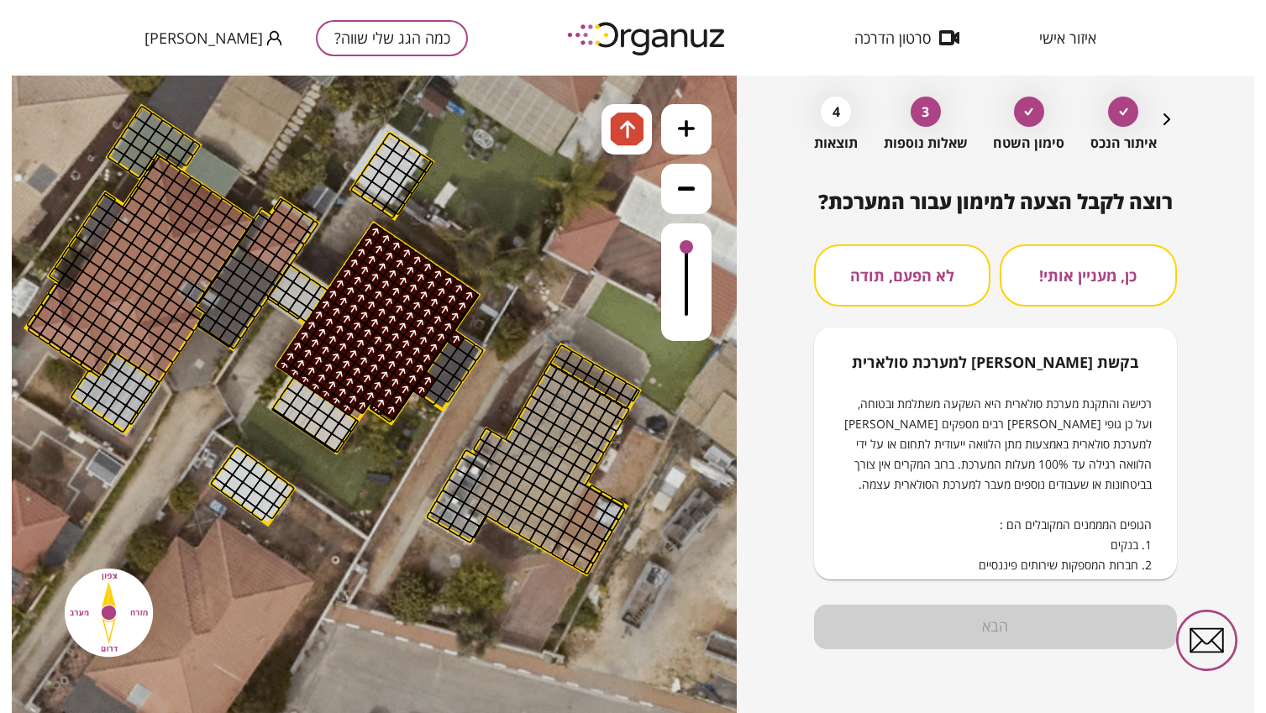
scroll to position [91, 0]
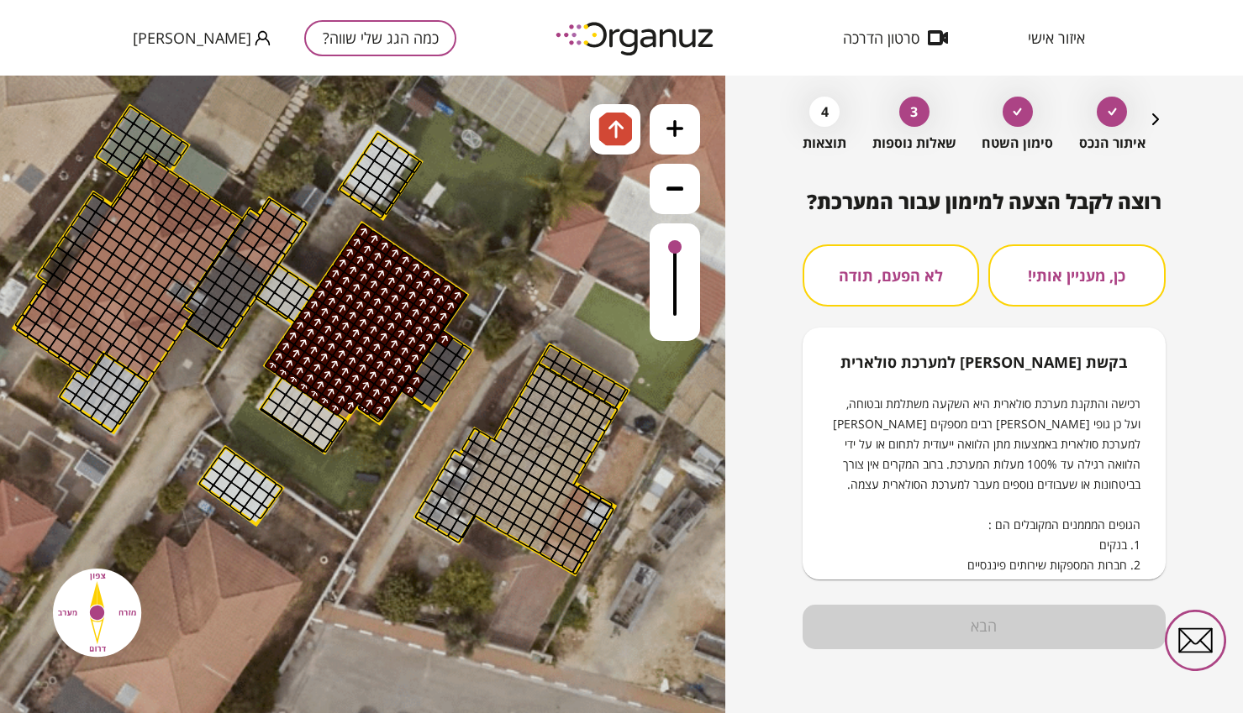
click at [1071, 277] on button "כן, מעניין אותי!" at bounding box center [1076, 276] width 176 height 62
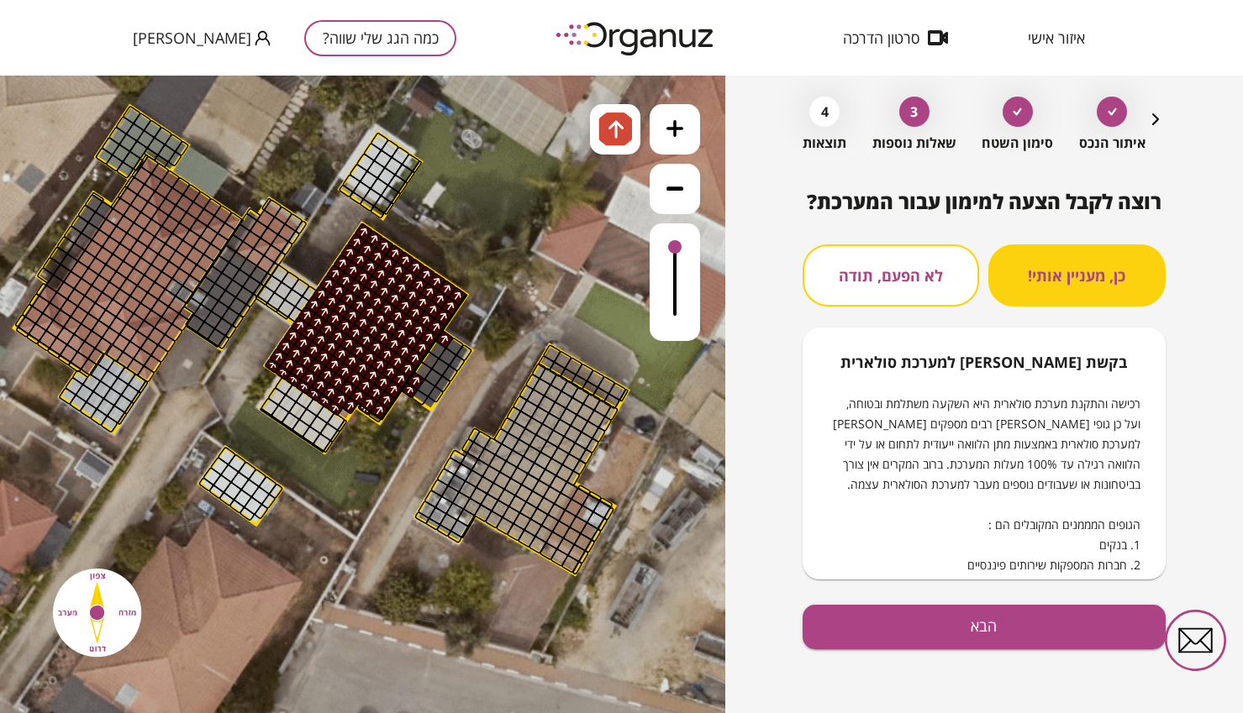
click at [902, 255] on button "לא הפעם, תודה" at bounding box center [890, 276] width 176 height 62
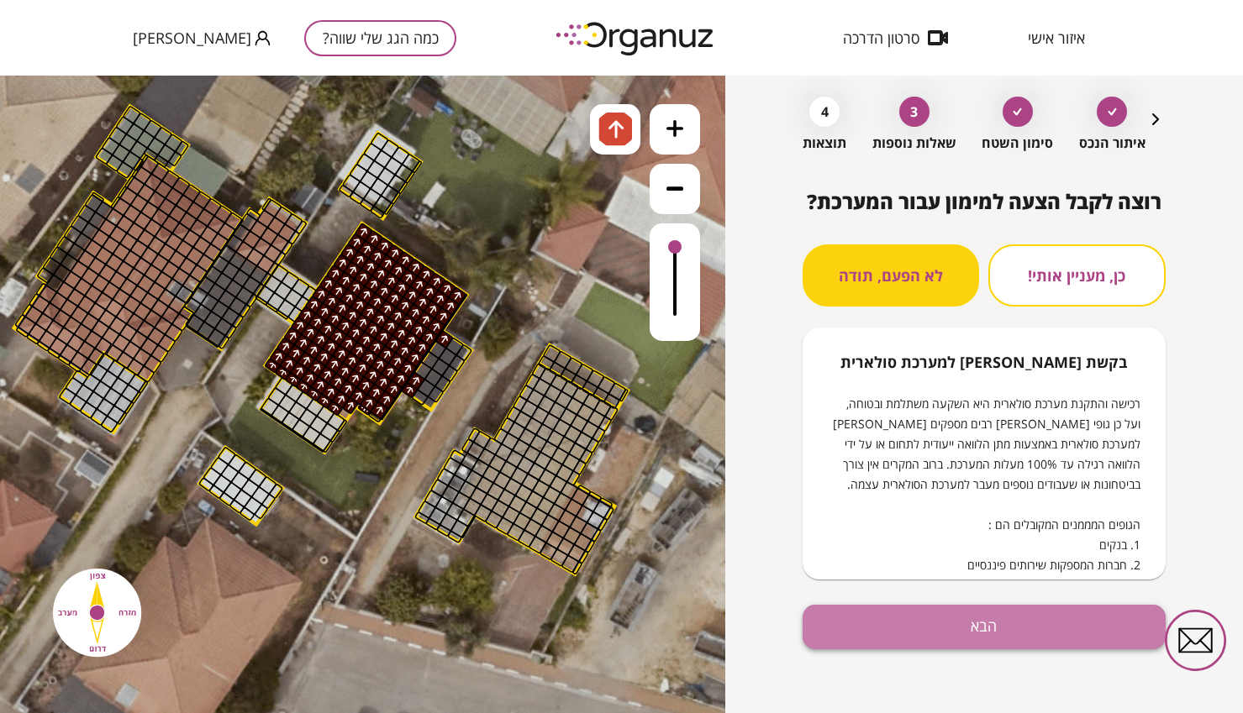
click at [1043, 618] on button "הבא" at bounding box center [983, 627] width 362 height 45
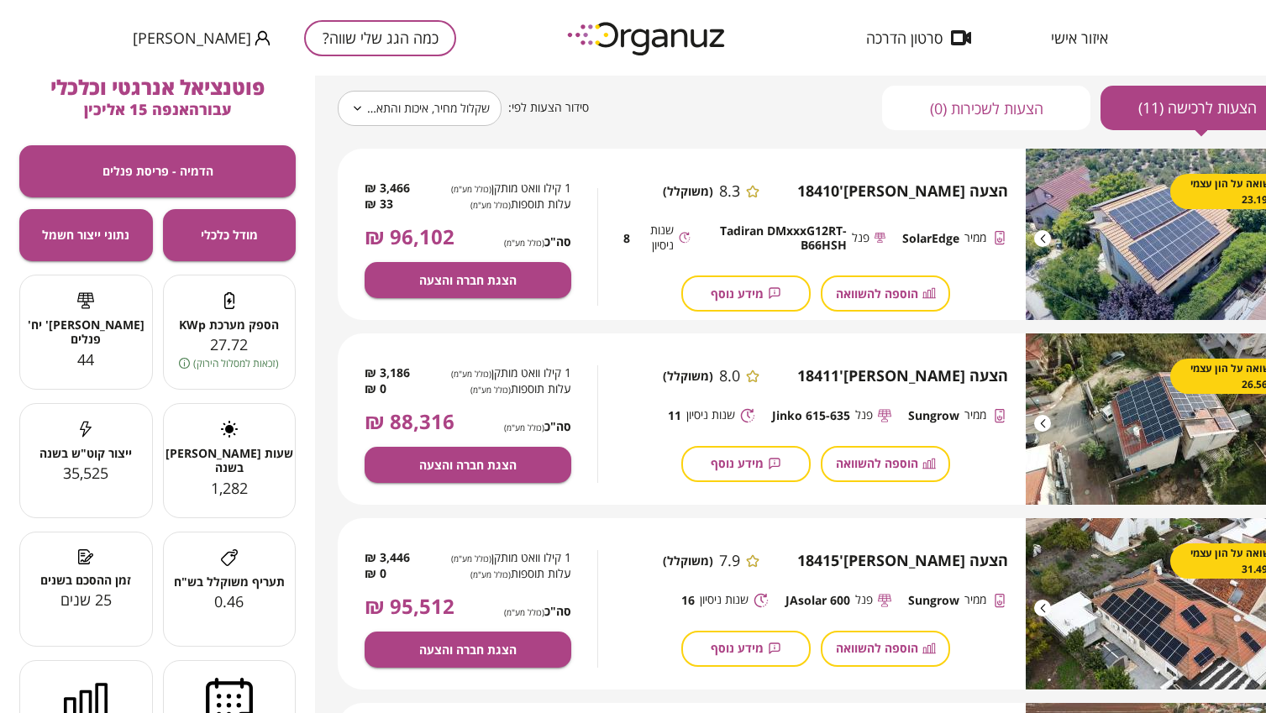
scroll to position [169, 11]
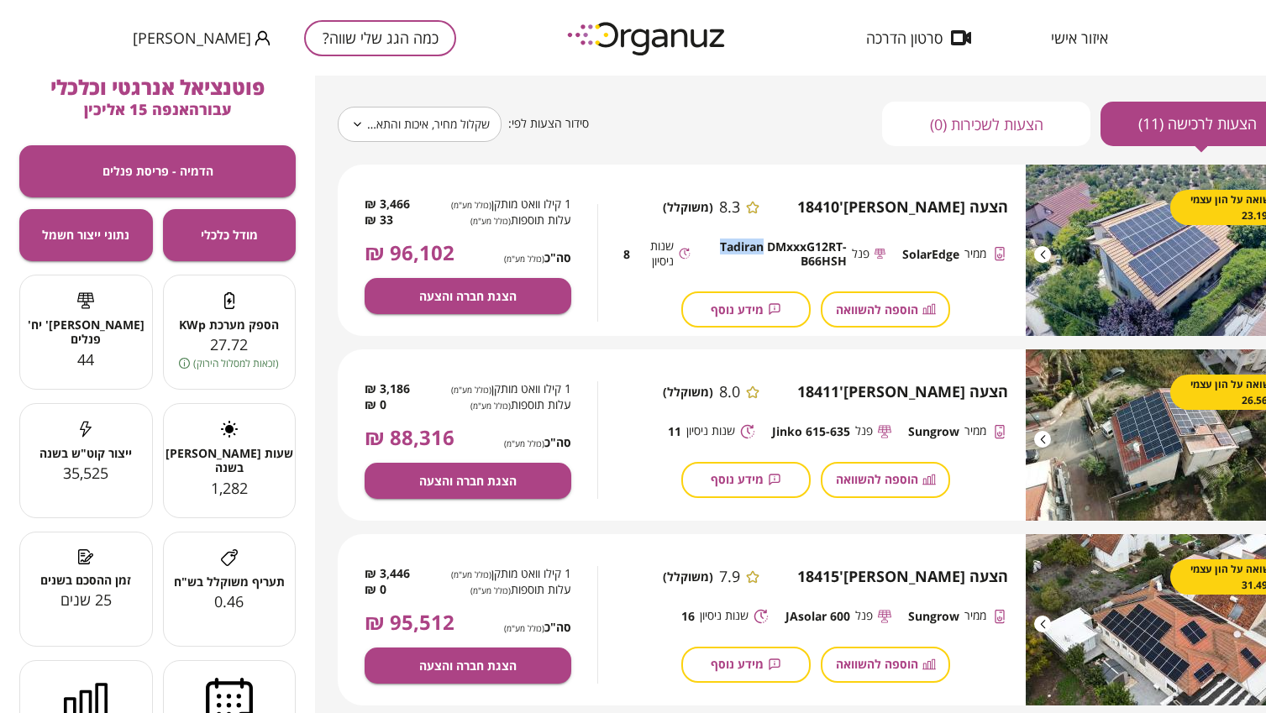
drag, startPoint x: 791, startPoint y: 241, endPoint x: 847, endPoint y: 241, distance: 56.3
click at [847, 241] on div "פנל Tadiran DMxxxG12RT-B66HSH" at bounding box center [797, 254] width 178 height 31
click at [447, 297] on span "הצגת חברה והצעה" at bounding box center [467, 296] width 97 height 14
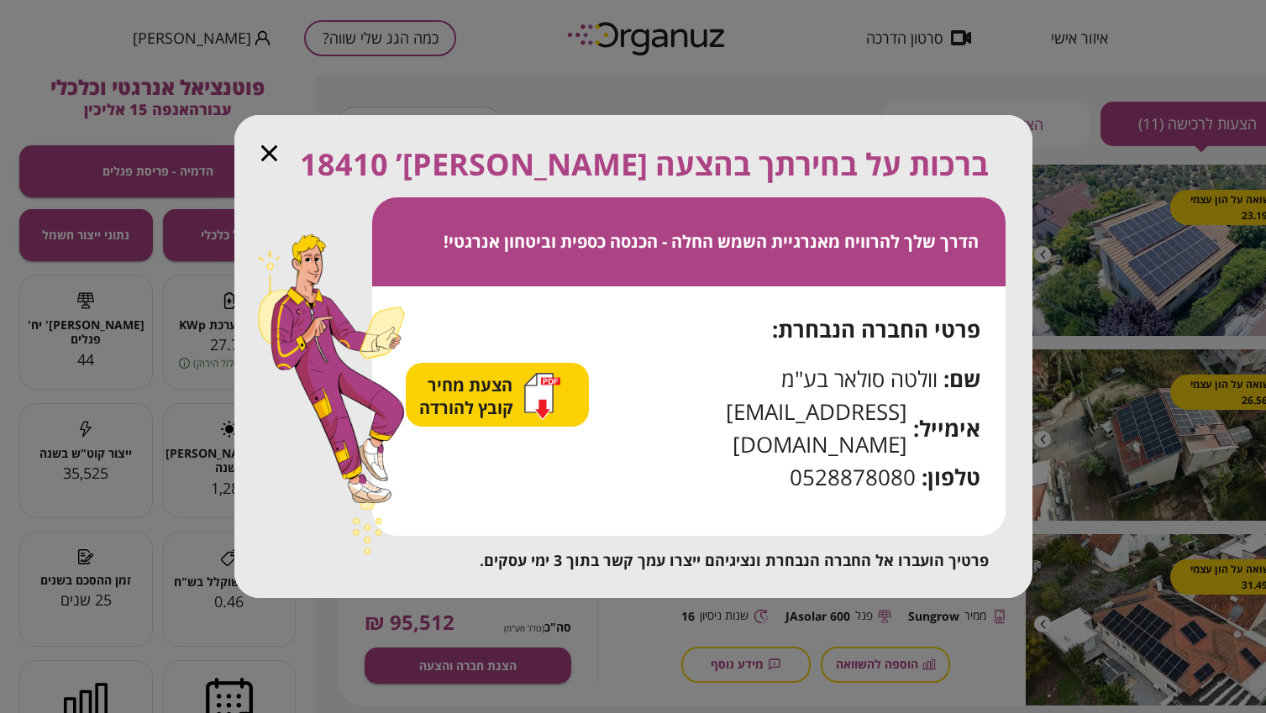
click at [517, 419] on span "הצעת מחיר קובץ להורדה" at bounding box center [468, 396] width 98 height 45
